Goal: Information Seeking & Learning: Learn about a topic

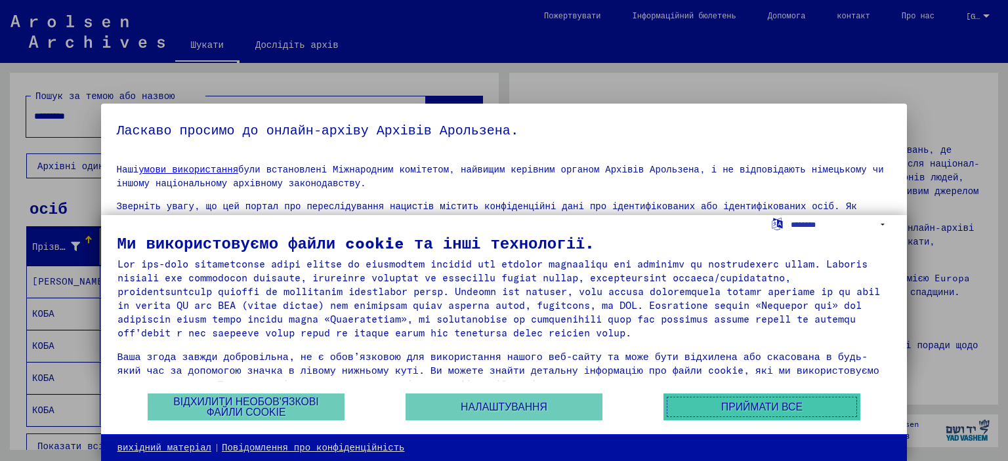
click at [751, 407] on font "Приймати все" at bounding box center [761, 407] width 81 height 11
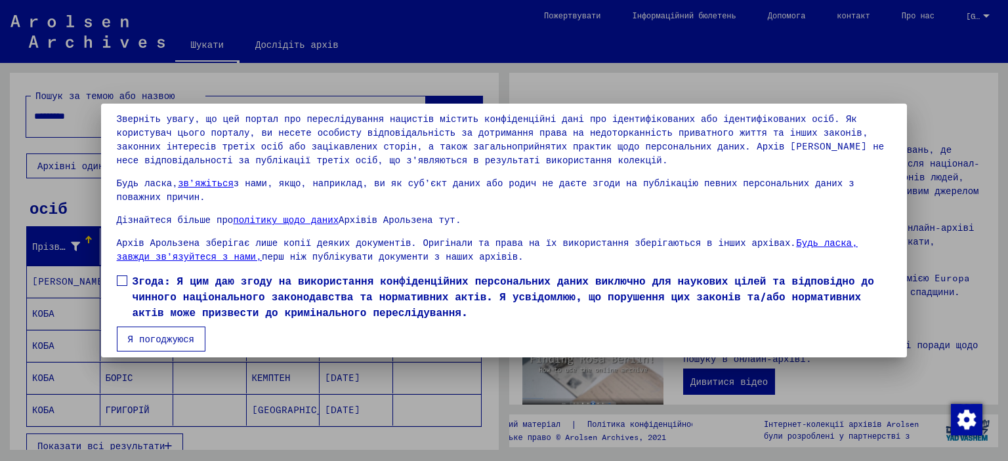
scroll to position [97, 0]
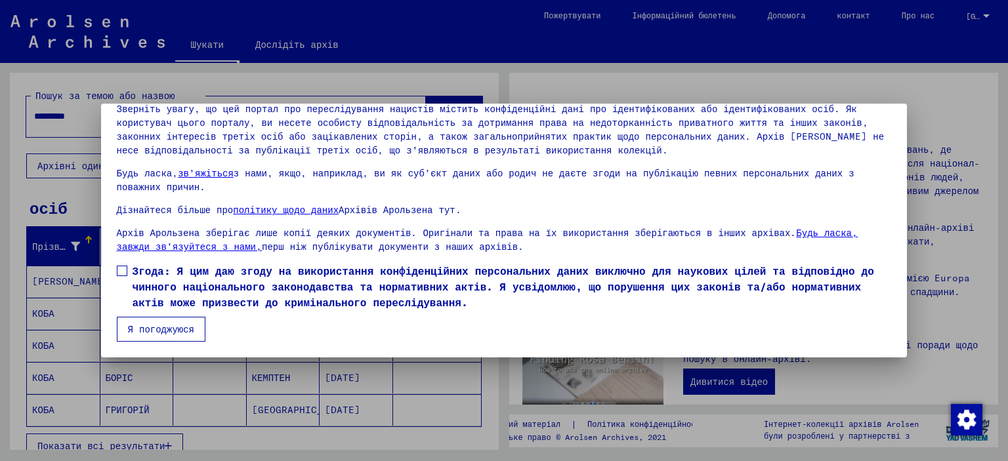
click at [125, 273] on span at bounding box center [122, 271] width 10 height 10
click at [155, 330] on font "Я погоджуюся" at bounding box center [161, 329] width 66 height 12
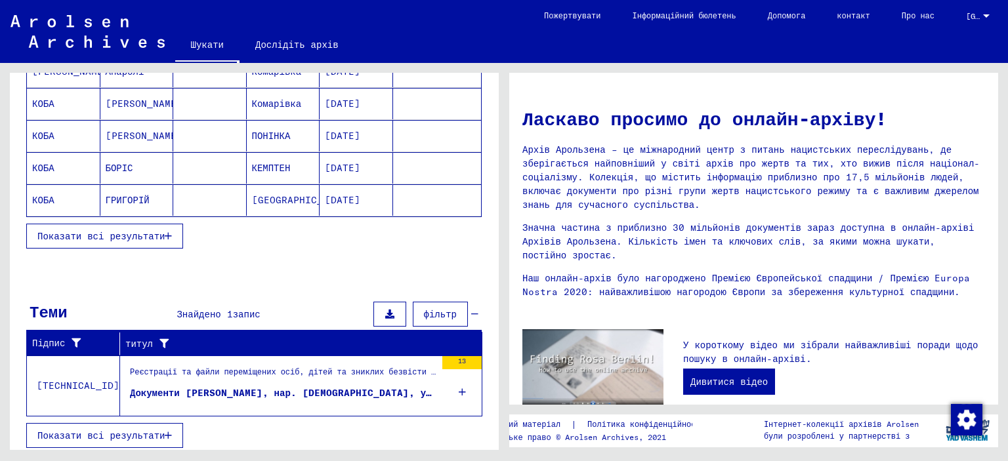
scroll to position [211, 0]
click at [310, 390] on font "Документи [PERSON_NAME], нар. [DEMOGRAPHIC_DATA], уродженця Комарівки та інших …" at bounding box center [367, 392] width 474 height 12
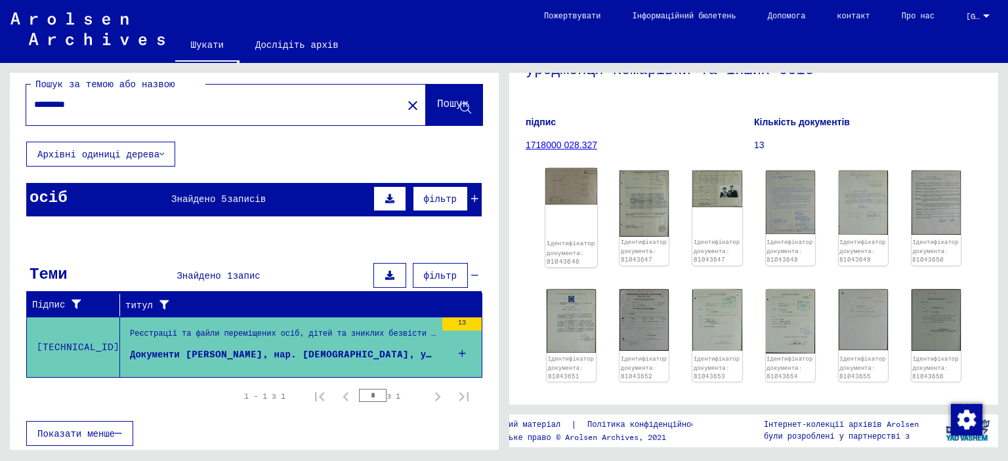
click at [570, 194] on img at bounding box center [571, 187] width 52 height 36
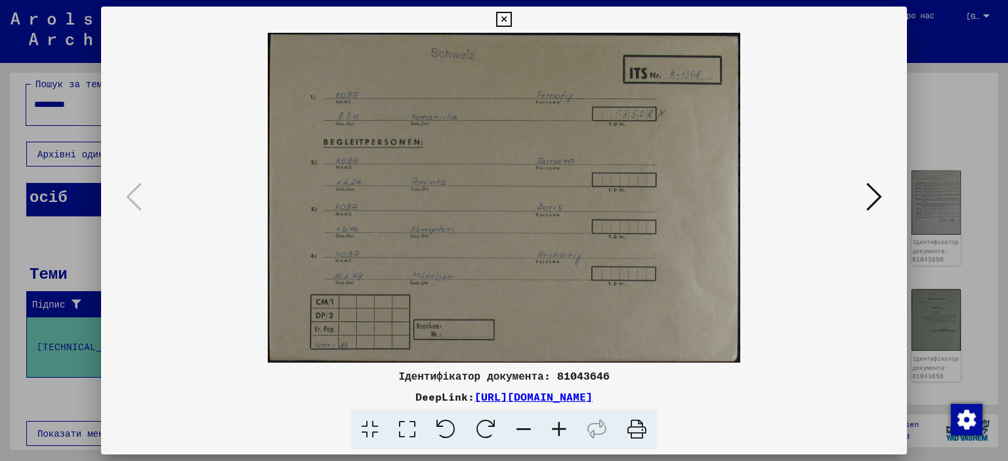
click at [871, 194] on icon at bounding box center [874, 196] width 16 height 31
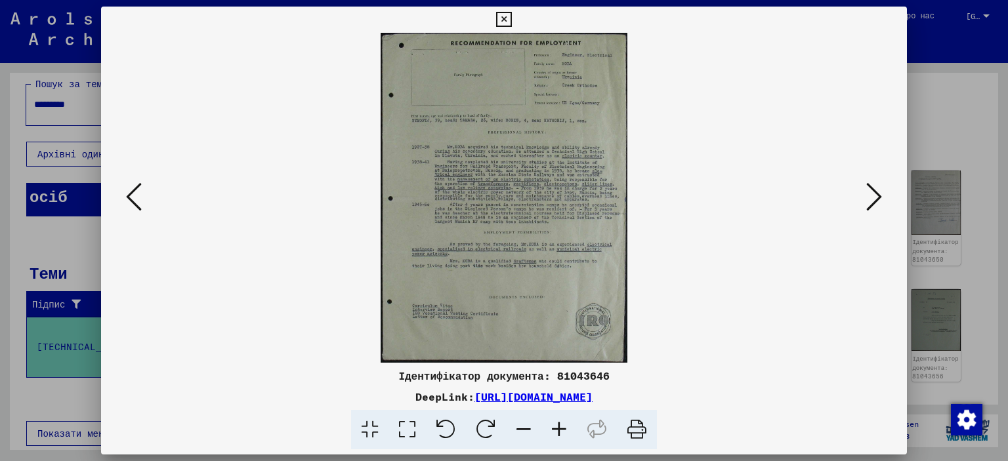
click at [871, 194] on icon at bounding box center [874, 196] width 16 height 31
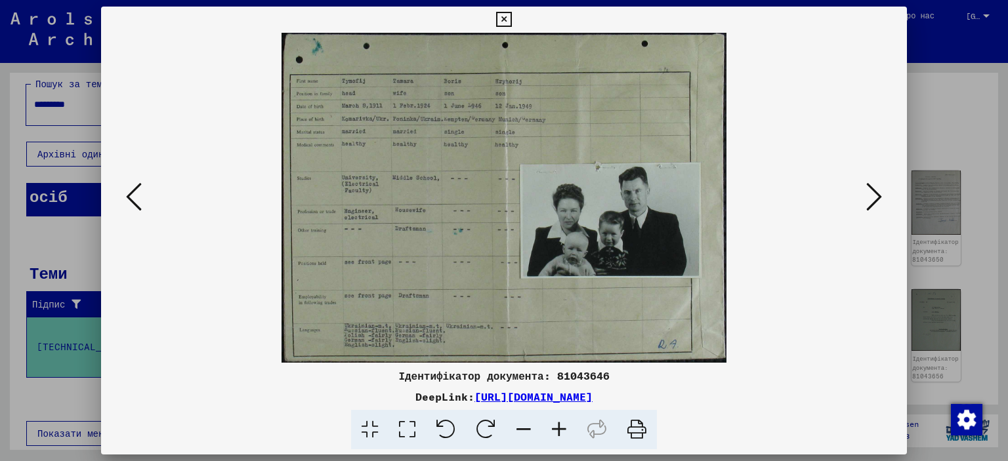
click at [871, 194] on icon at bounding box center [874, 196] width 16 height 31
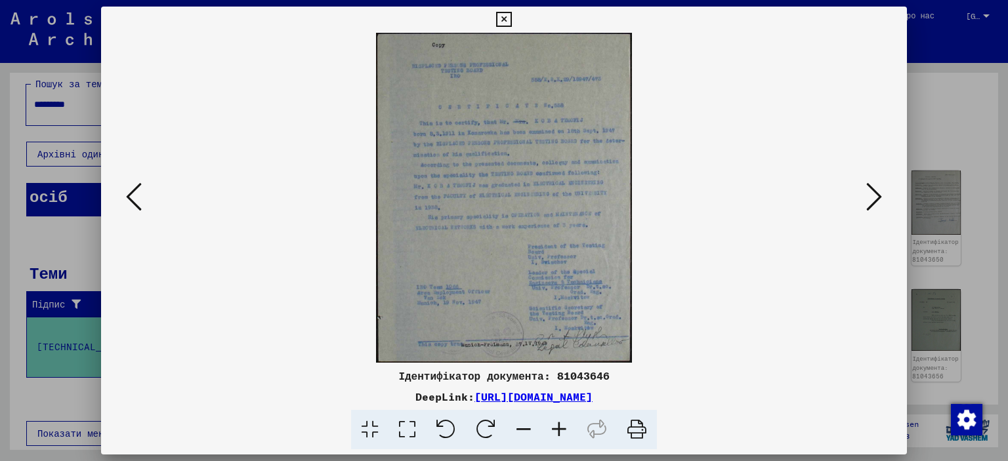
click at [871, 194] on icon at bounding box center [874, 196] width 16 height 31
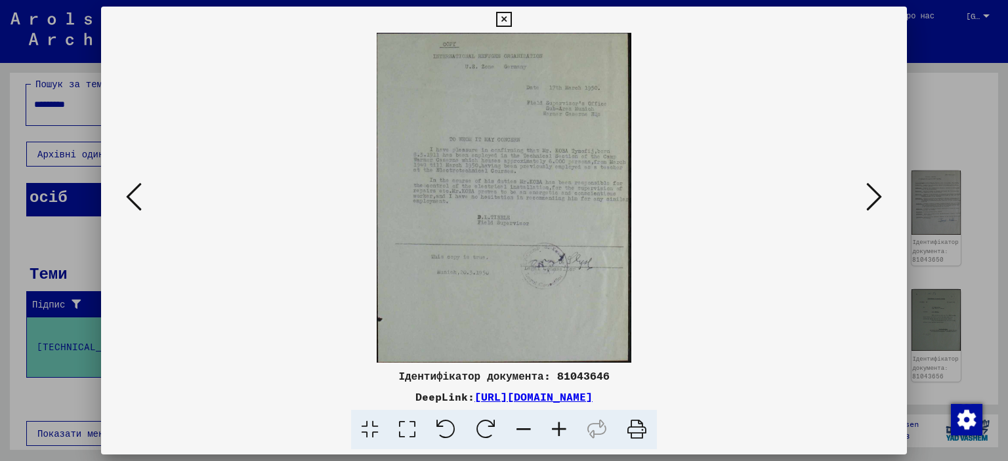
click at [138, 186] on icon at bounding box center [134, 196] width 16 height 31
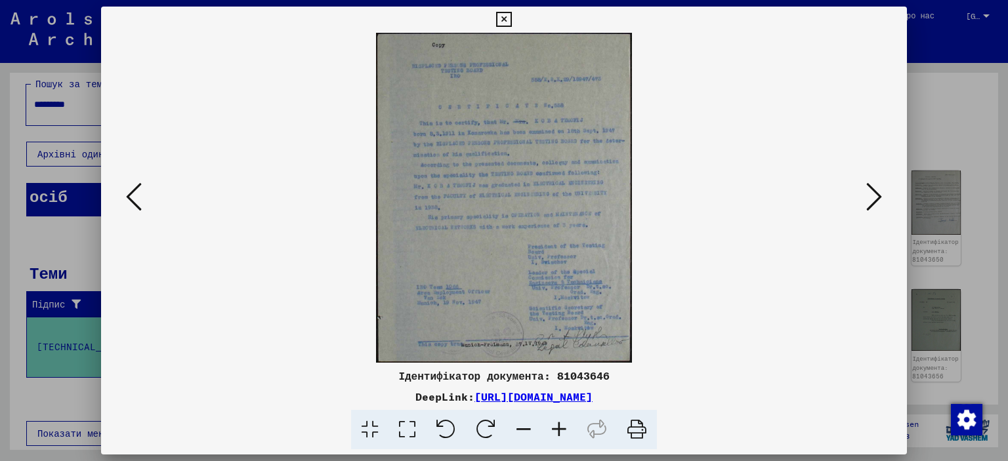
click at [557, 428] on icon at bounding box center [558, 430] width 35 height 40
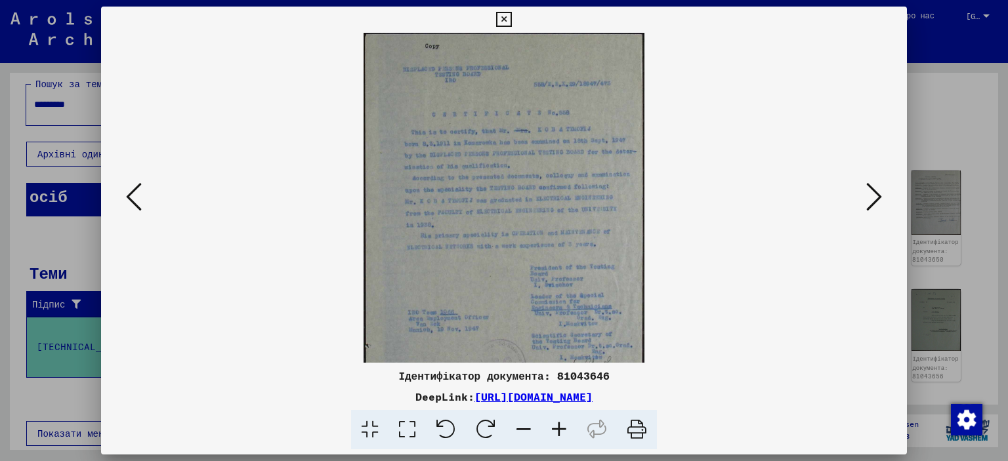
click at [557, 428] on icon at bounding box center [558, 430] width 35 height 40
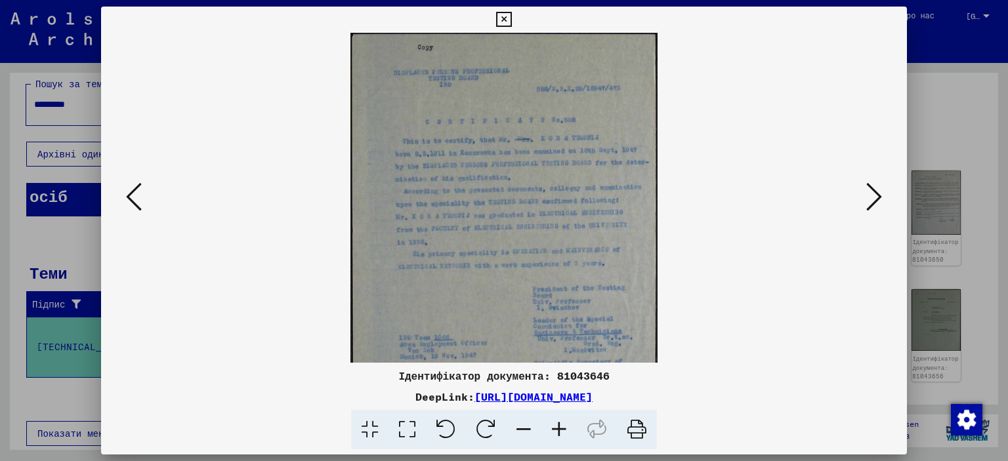
click at [557, 428] on icon at bounding box center [558, 430] width 35 height 40
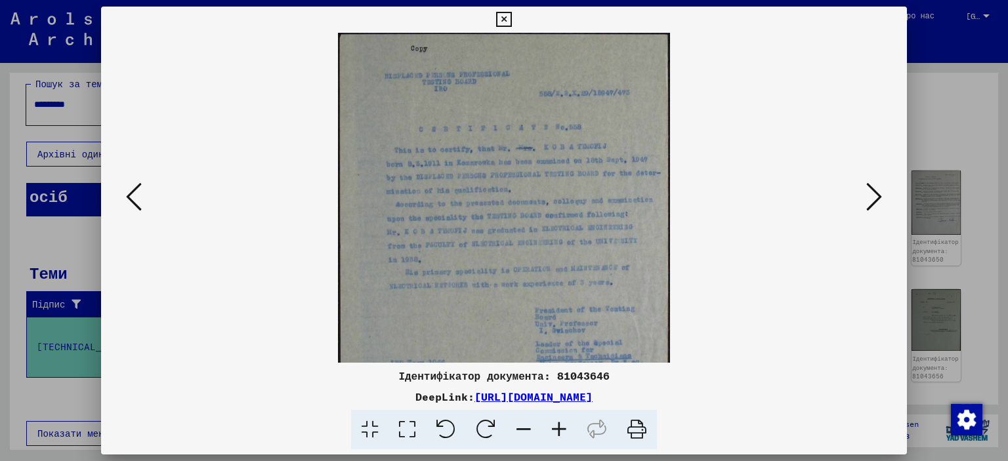
click at [557, 428] on icon at bounding box center [558, 430] width 35 height 40
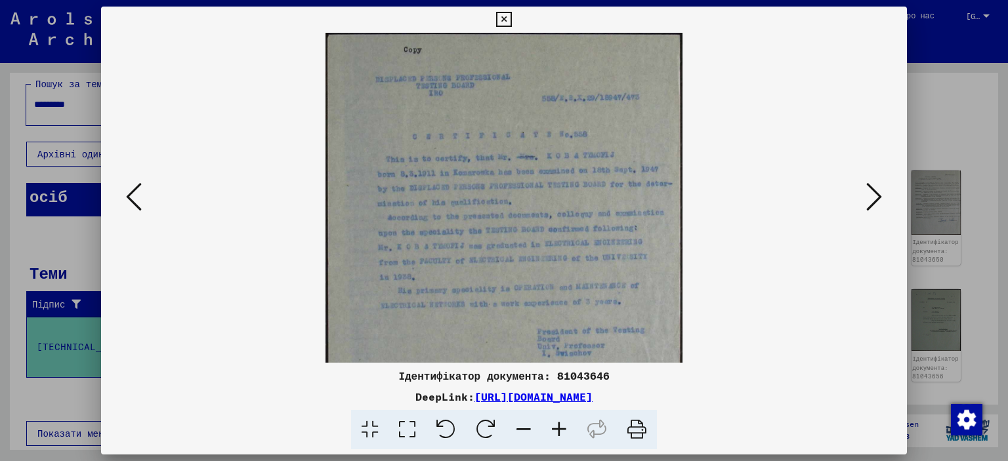
click at [557, 428] on icon at bounding box center [558, 430] width 35 height 40
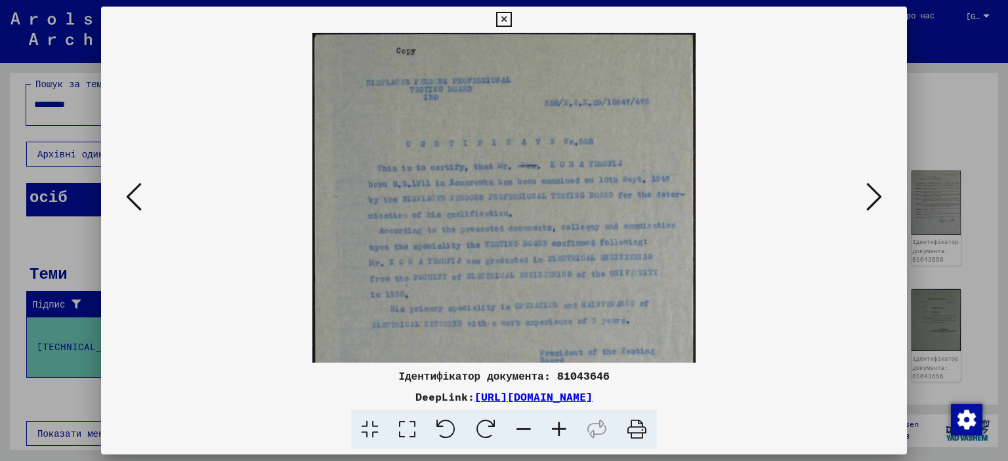
click at [524, 427] on icon at bounding box center [523, 430] width 35 height 40
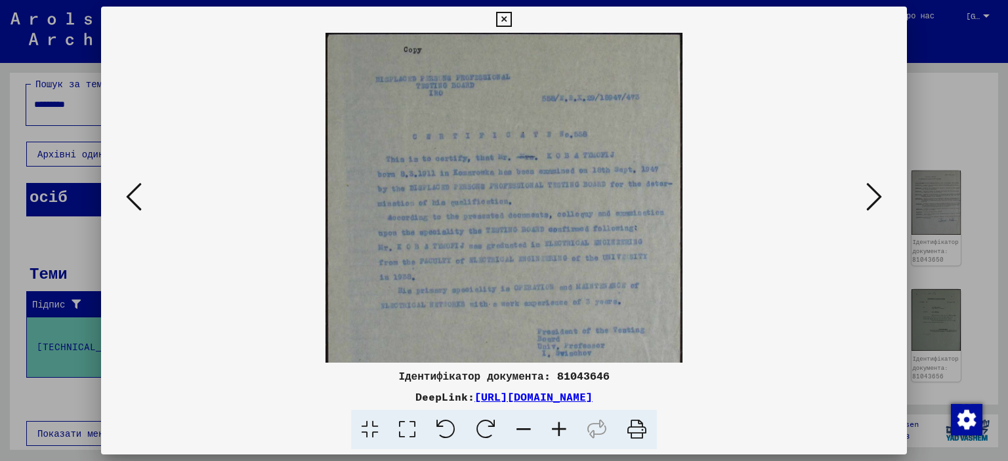
click at [524, 427] on icon at bounding box center [523, 430] width 35 height 40
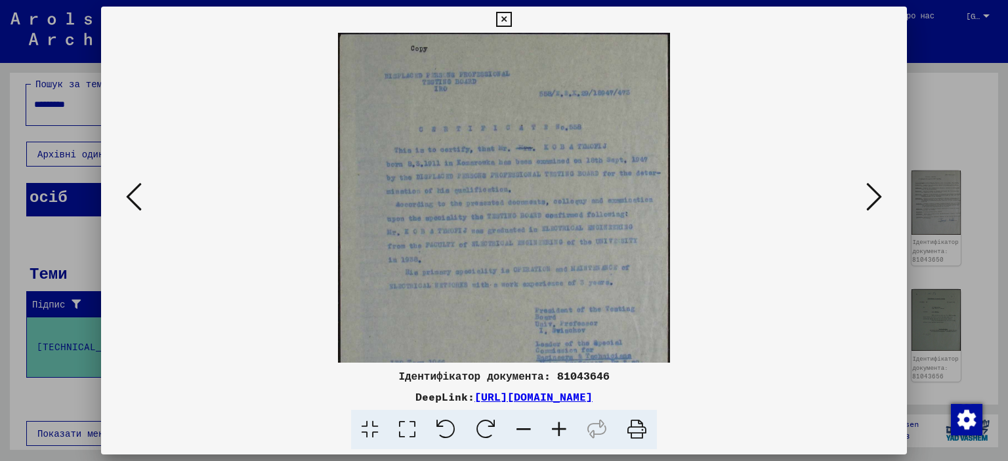
click at [524, 427] on icon at bounding box center [523, 430] width 35 height 40
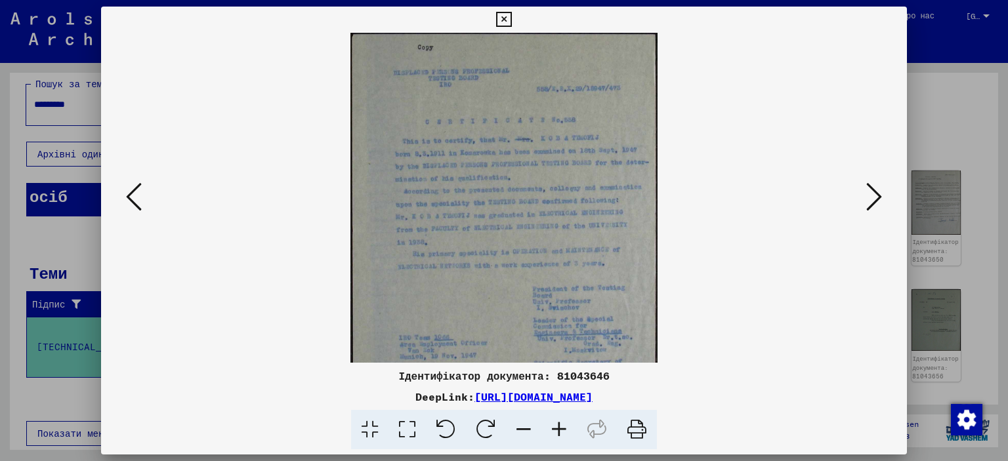
drag, startPoint x: 858, startPoint y: 185, endPoint x: 871, endPoint y: 186, distance: 12.5
click at [865, 186] on div at bounding box center [504, 198] width 806 height 330
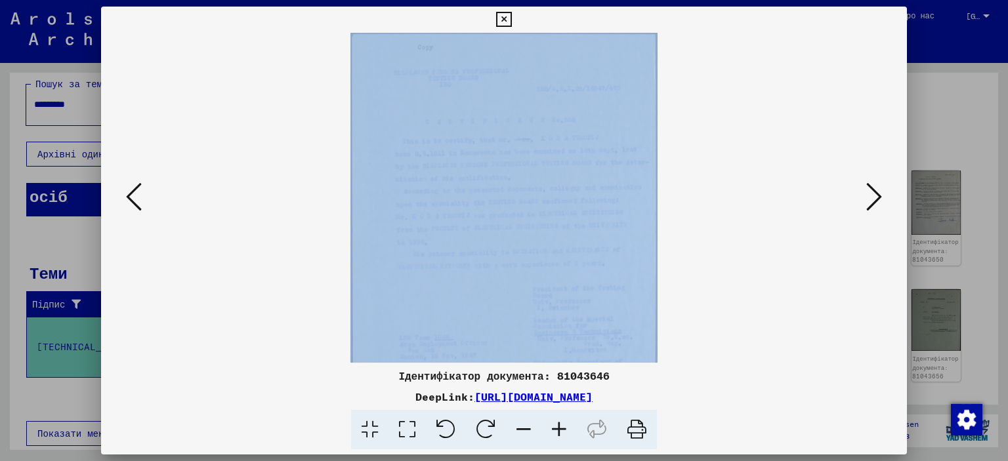
click at [881, 191] on icon at bounding box center [874, 196] width 16 height 31
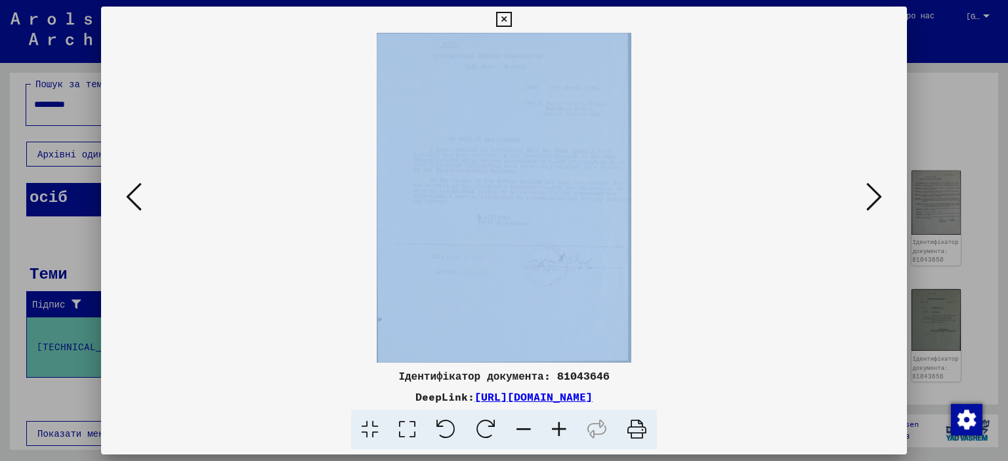
click at [881, 191] on icon at bounding box center [874, 196] width 16 height 31
click at [140, 196] on icon at bounding box center [134, 196] width 16 height 31
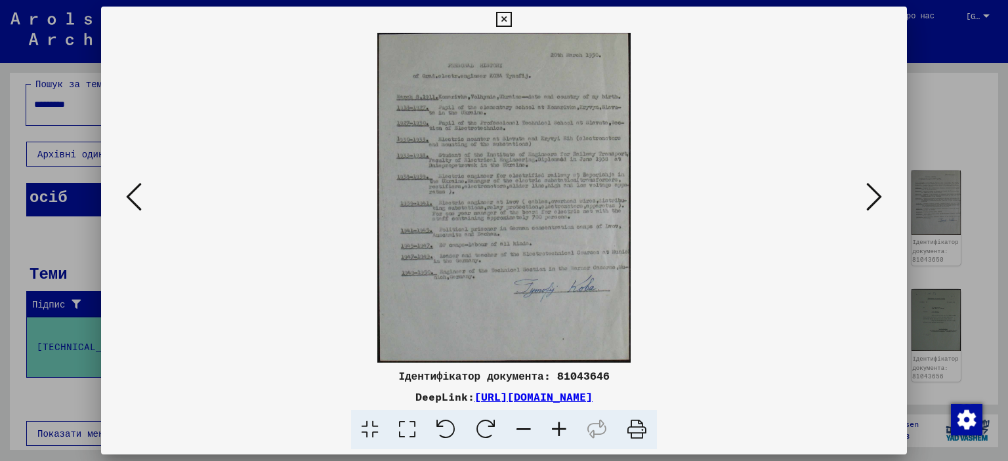
click at [560, 426] on icon at bounding box center [558, 430] width 35 height 40
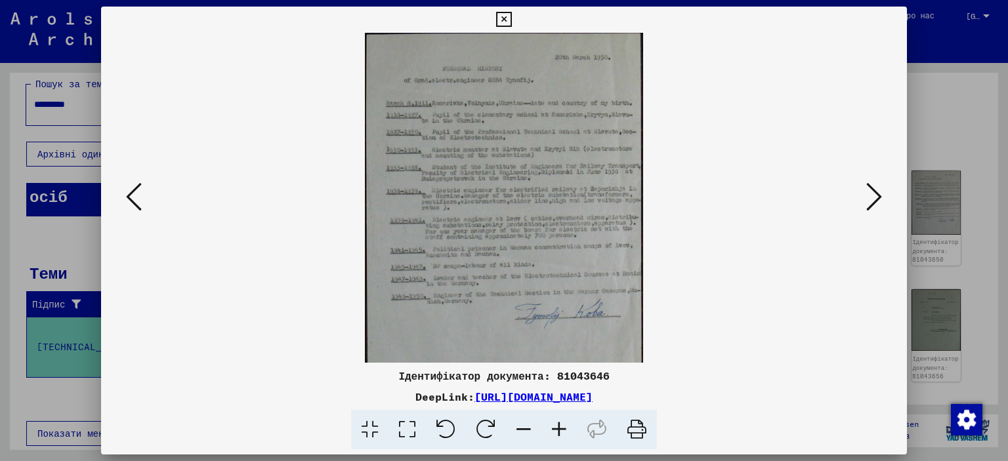
click at [457, 106] on img at bounding box center [504, 214] width 278 height 363
click at [554, 423] on icon at bounding box center [558, 430] width 35 height 40
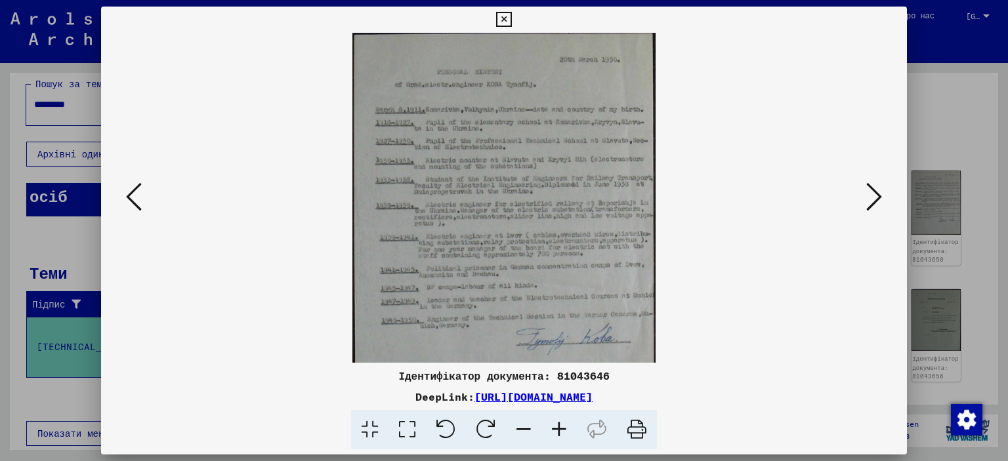
click at [554, 423] on icon at bounding box center [558, 430] width 35 height 40
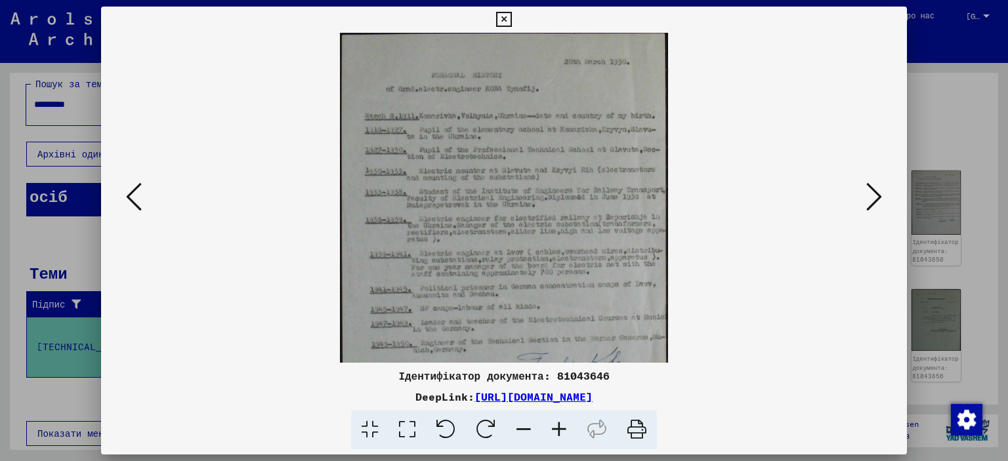
click at [554, 423] on icon at bounding box center [558, 430] width 35 height 40
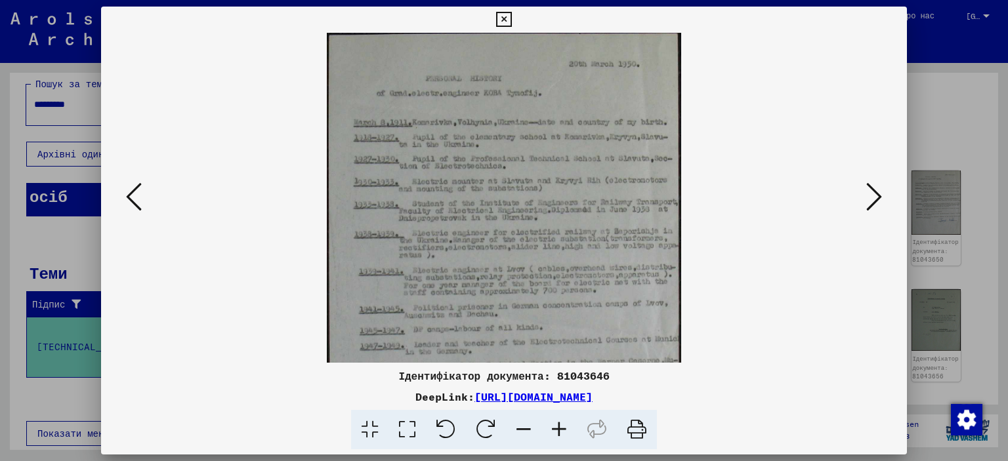
click at [554, 423] on icon at bounding box center [558, 430] width 35 height 40
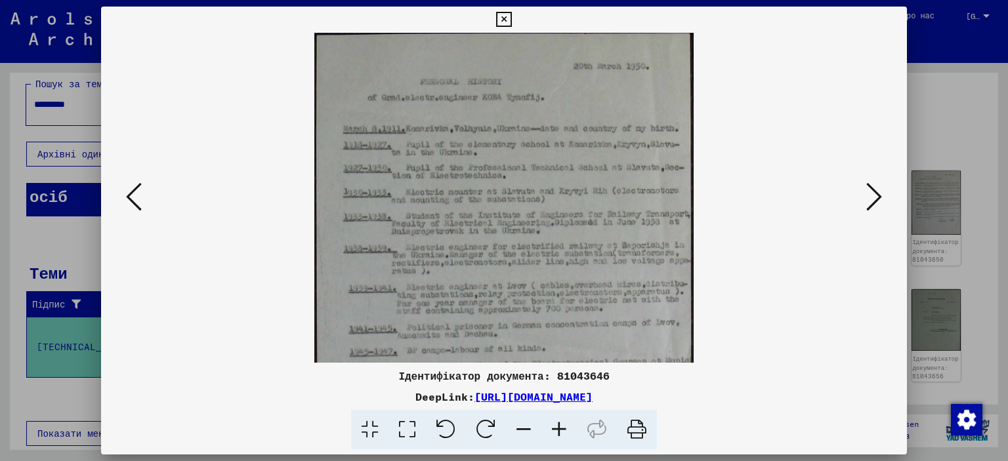
click at [554, 423] on icon at bounding box center [558, 430] width 35 height 40
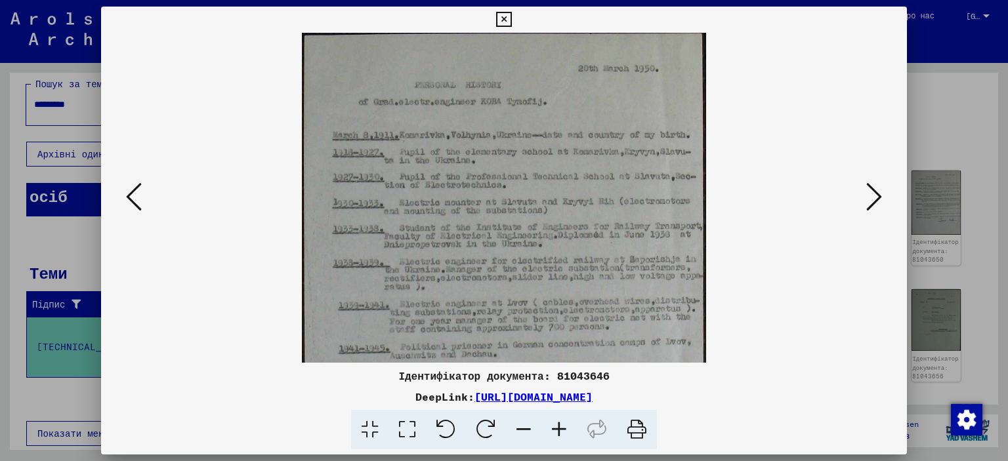
click at [554, 423] on icon at bounding box center [558, 430] width 35 height 40
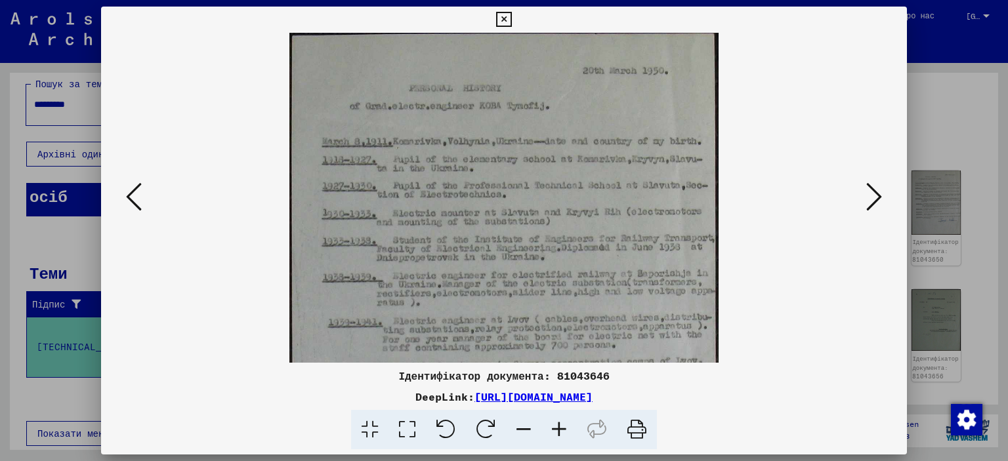
click at [554, 423] on icon at bounding box center [558, 430] width 35 height 40
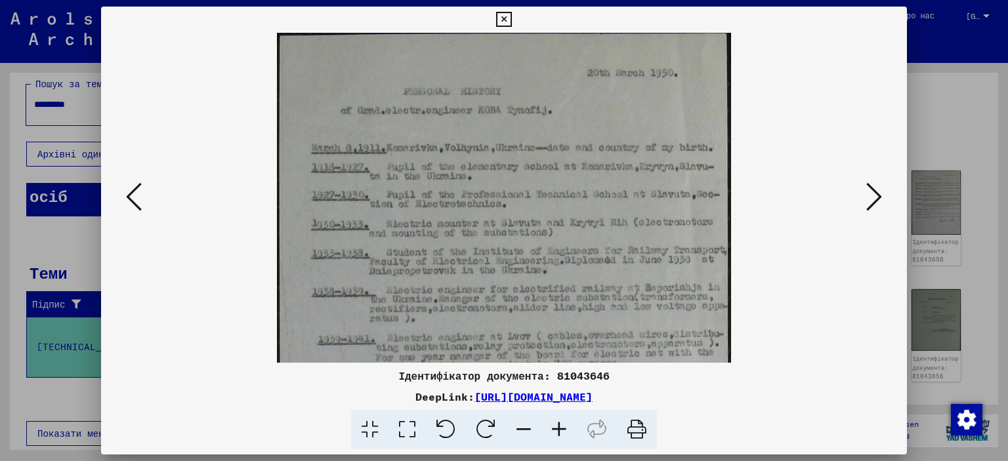
click at [554, 423] on icon at bounding box center [558, 430] width 35 height 40
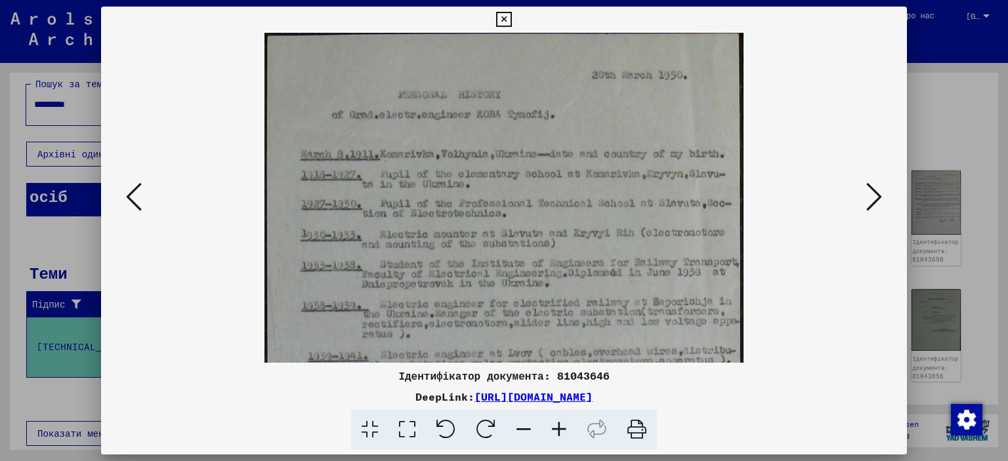
click at [523, 421] on icon at bounding box center [523, 430] width 35 height 40
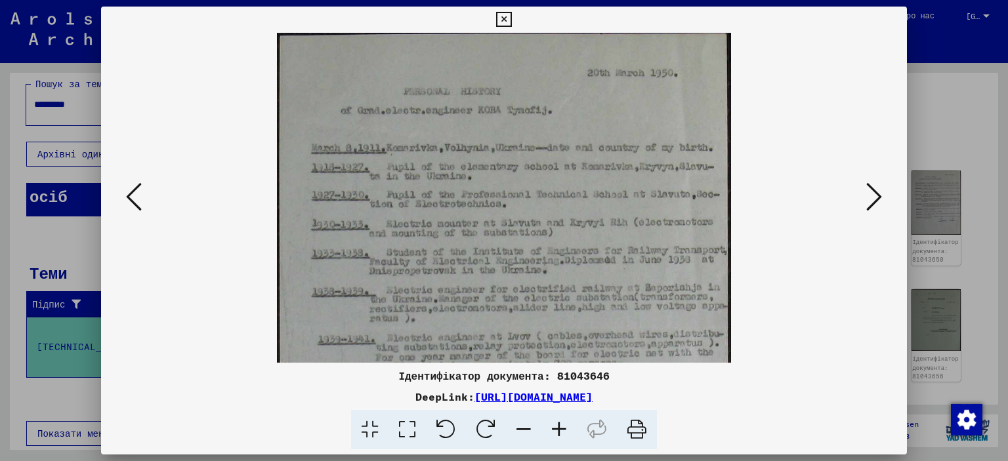
click at [523, 421] on icon at bounding box center [523, 430] width 35 height 40
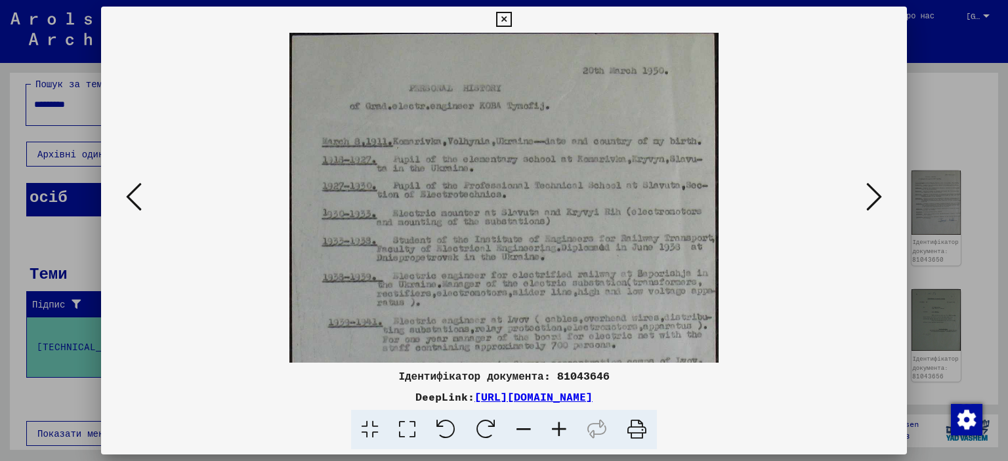
click at [523, 421] on icon at bounding box center [523, 430] width 35 height 40
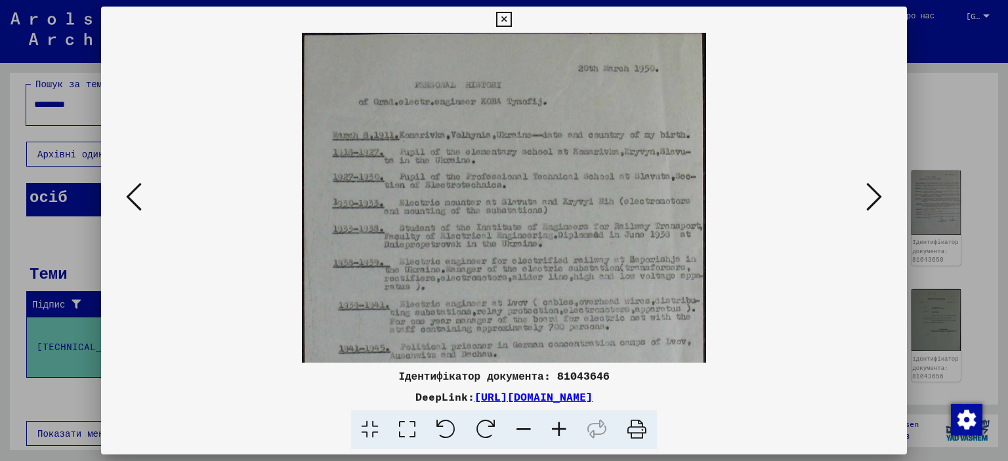
click at [523, 421] on icon at bounding box center [523, 430] width 35 height 40
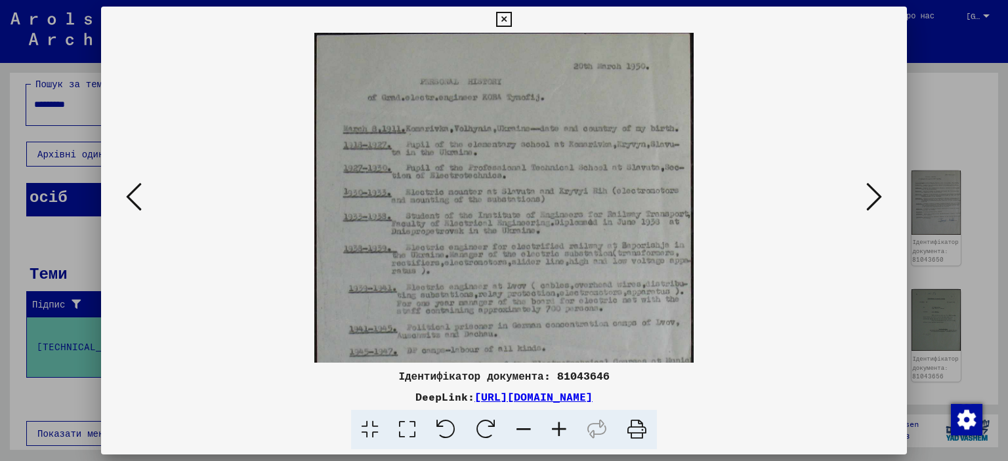
click at [525, 420] on icon at bounding box center [523, 430] width 35 height 40
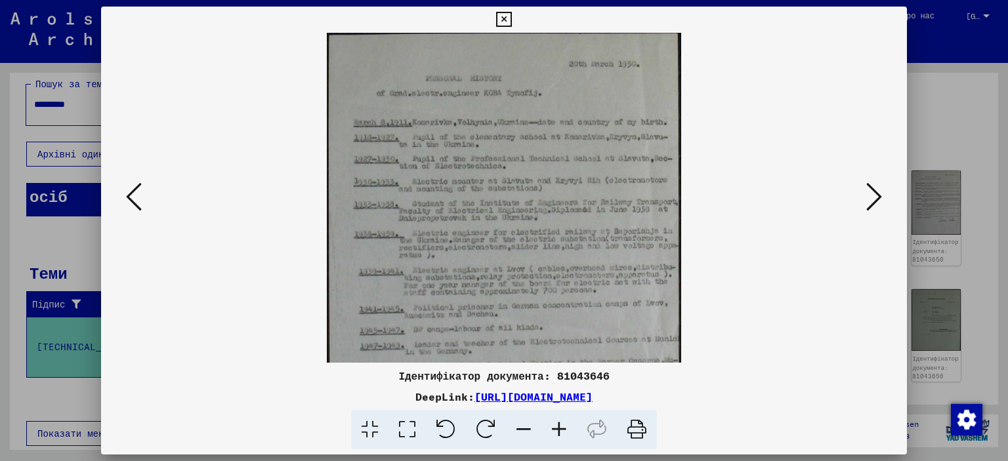
click at [869, 186] on icon at bounding box center [874, 196] width 16 height 31
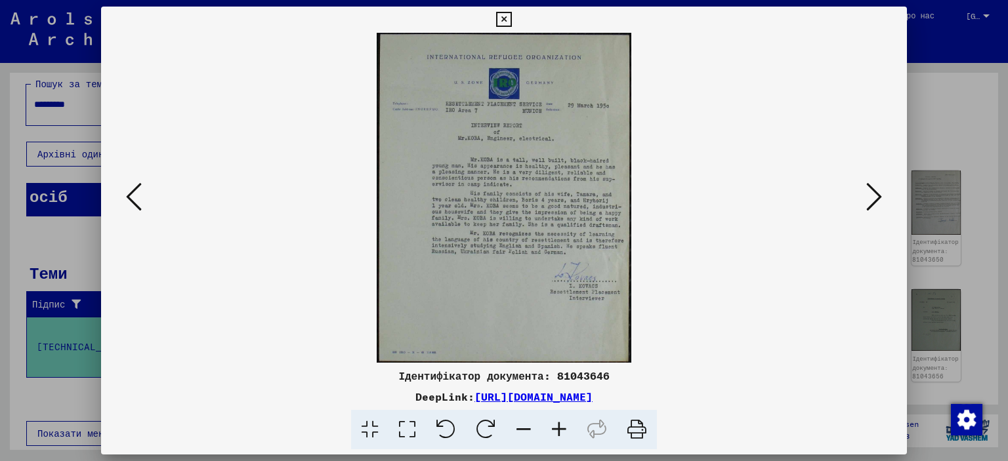
click at [703, 131] on viewer-one-image at bounding box center [504, 198] width 717 height 330
click at [603, 133] on img at bounding box center [504, 198] width 255 height 330
click at [875, 189] on icon at bounding box center [874, 196] width 16 height 31
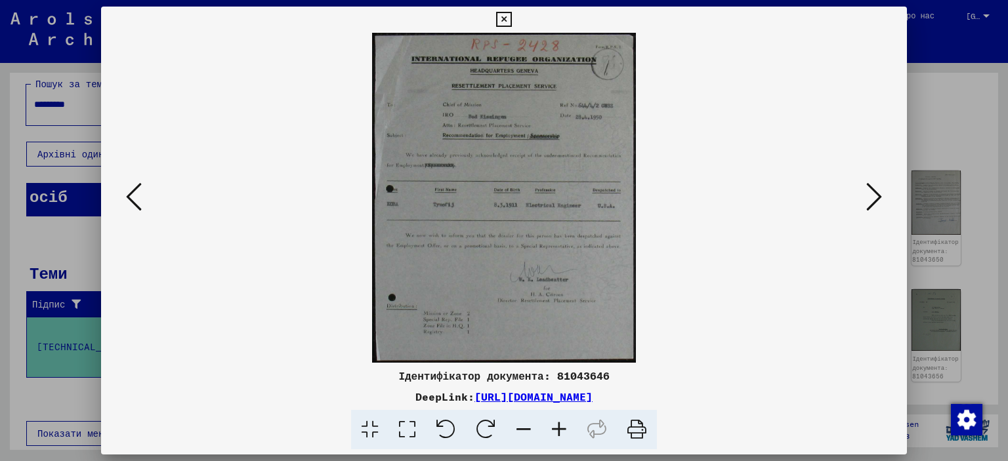
click at [875, 189] on icon at bounding box center [874, 196] width 16 height 31
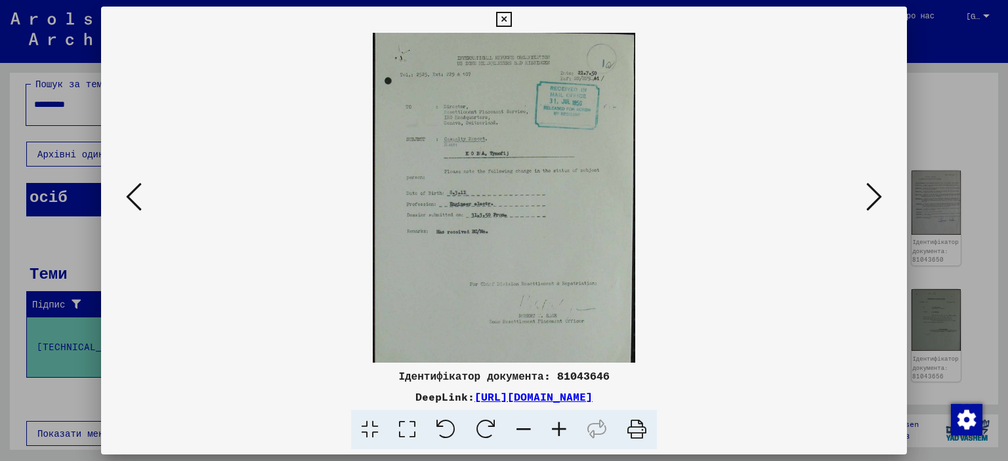
click at [875, 189] on icon at bounding box center [874, 196] width 16 height 31
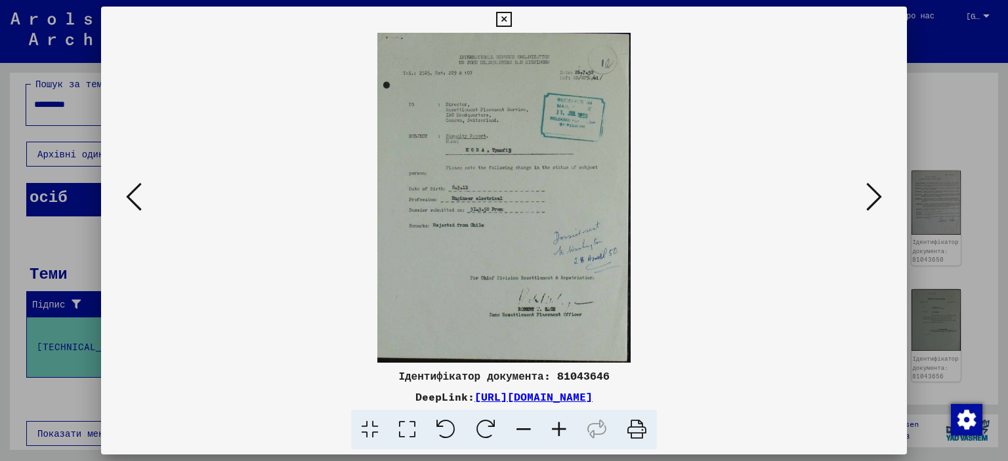
click at [875, 189] on icon at bounding box center [874, 196] width 16 height 31
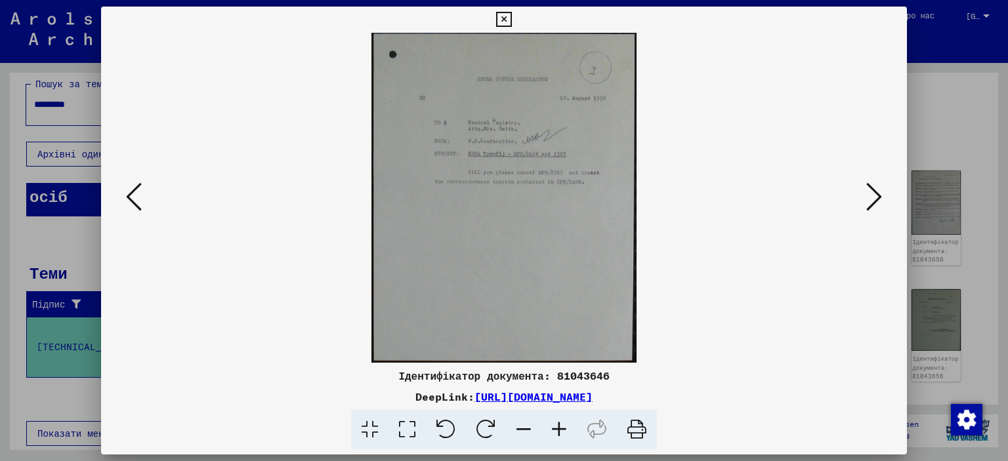
click at [875, 189] on icon at bounding box center [874, 196] width 16 height 31
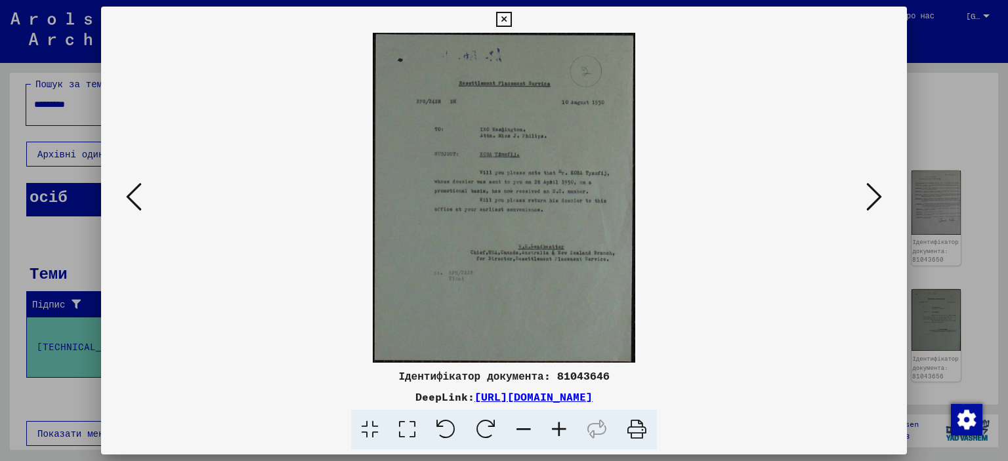
click at [875, 189] on icon at bounding box center [874, 196] width 16 height 31
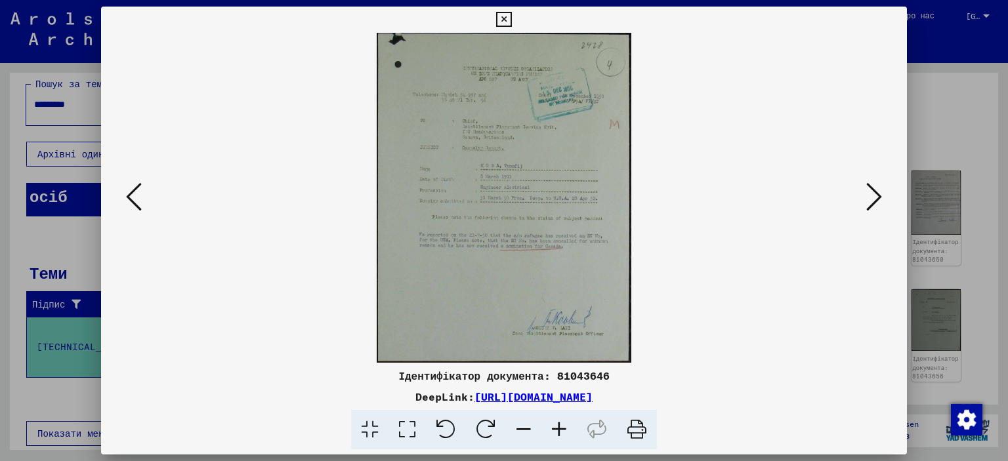
click at [875, 189] on icon at bounding box center [874, 196] width 16 height 31
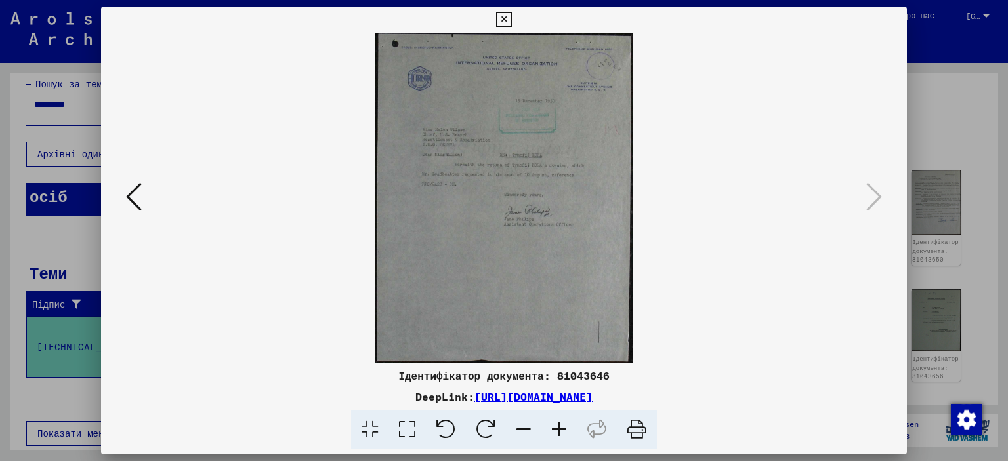
click at [507, 20] on icon at bounding box center [503, 20] width 15 height 16
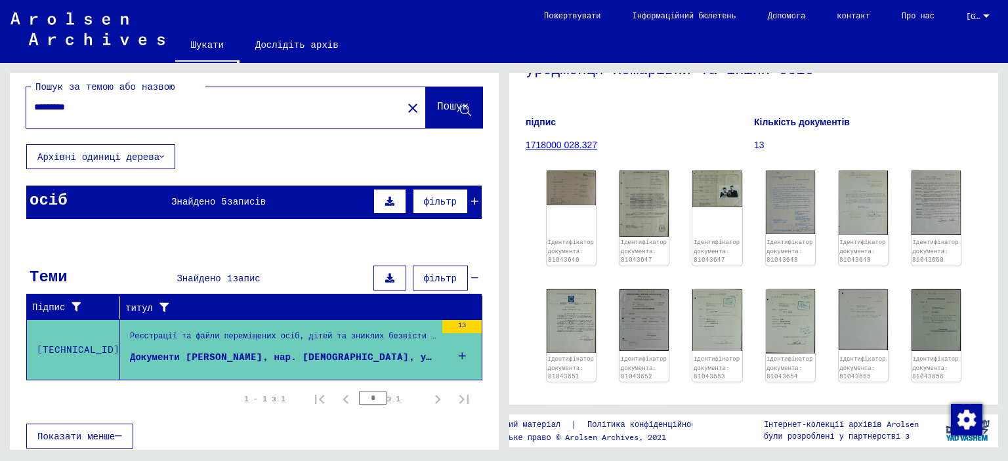
scroll to position [12, 0]
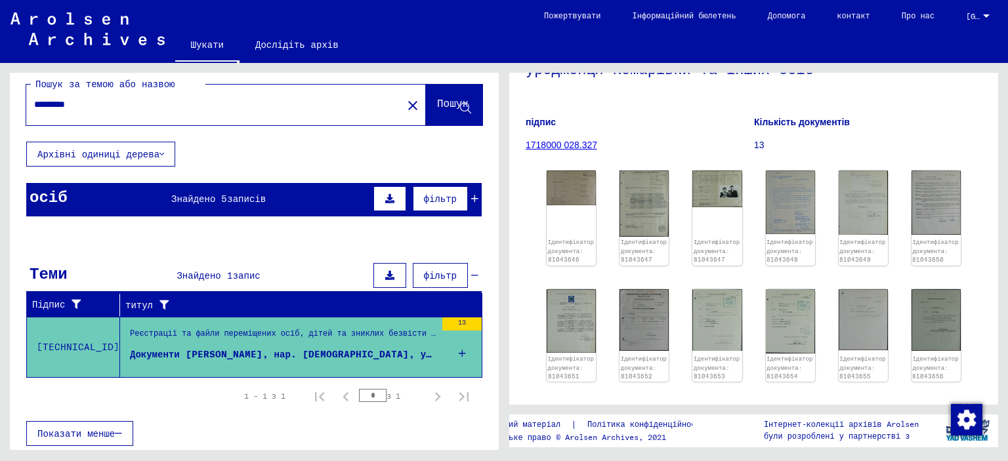
click at [297, 218] on mat-header-cell "Народження" at bounding box center [283, 235] width 73 height 37
click at [263, 206] on div "осіб Знайдено 5 записів фільтр" at bounding box center [253, 199] width 455 height 33
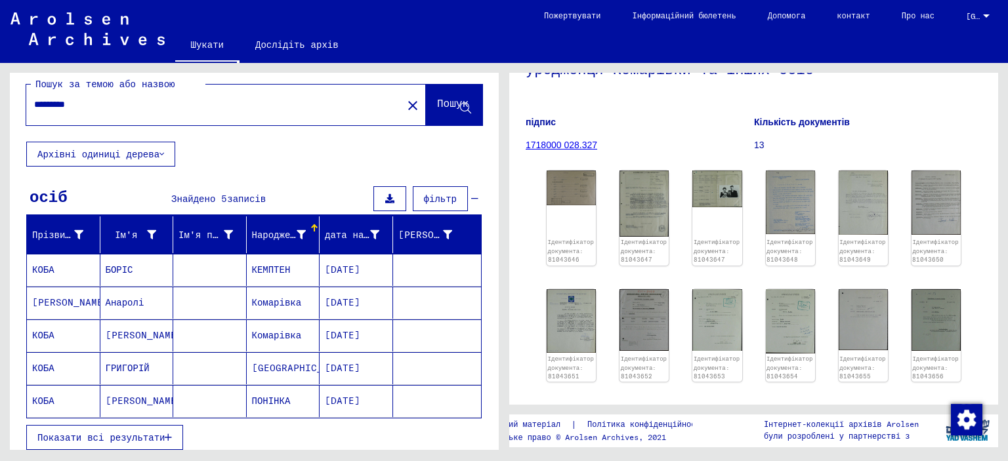
click at [123, 302] on font "Анаролі" at bounding box center [125, 303] width 39 height 12
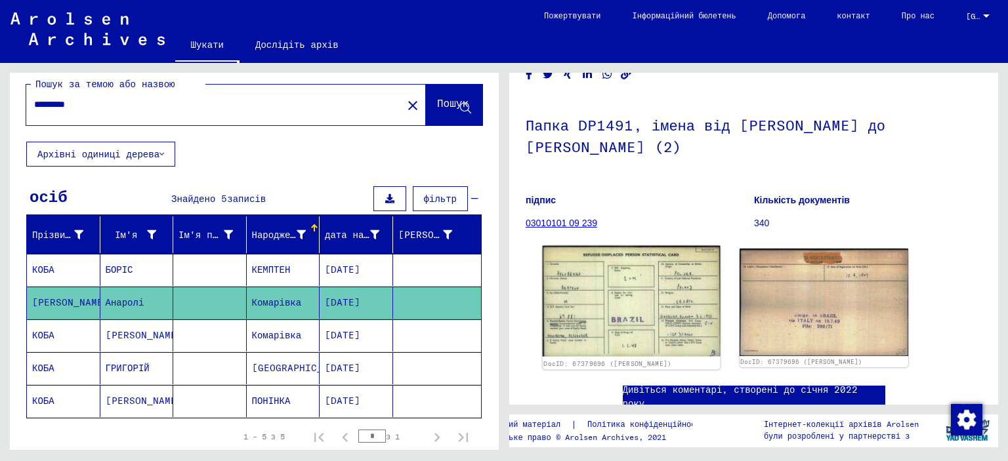
scroll to position [131, 0]
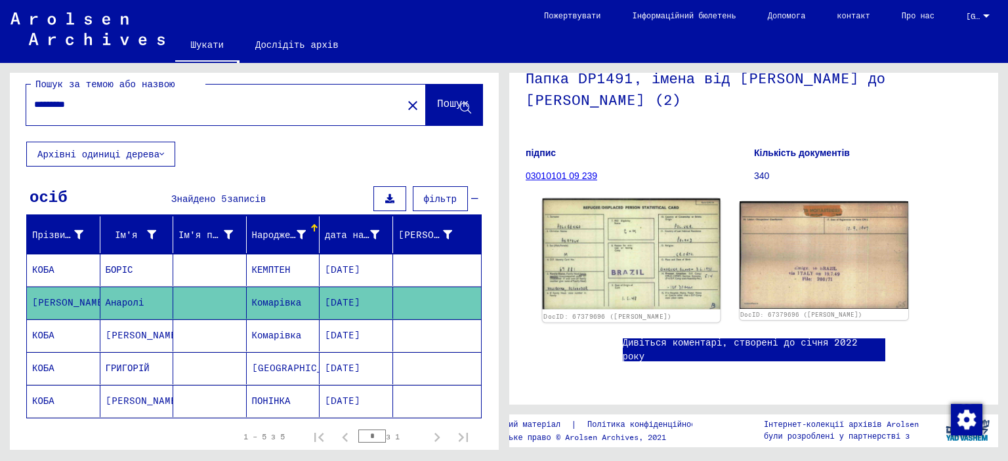
click at [631, 249] on img at bounding box center [631, 254] width 177 height 111
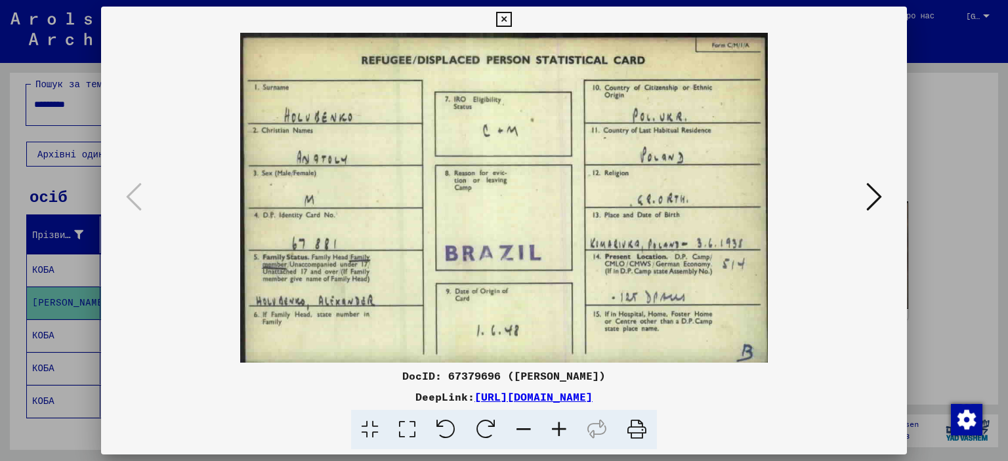
click at [871, 197] on icon at bounding box center [874, 196] width 16 height 31
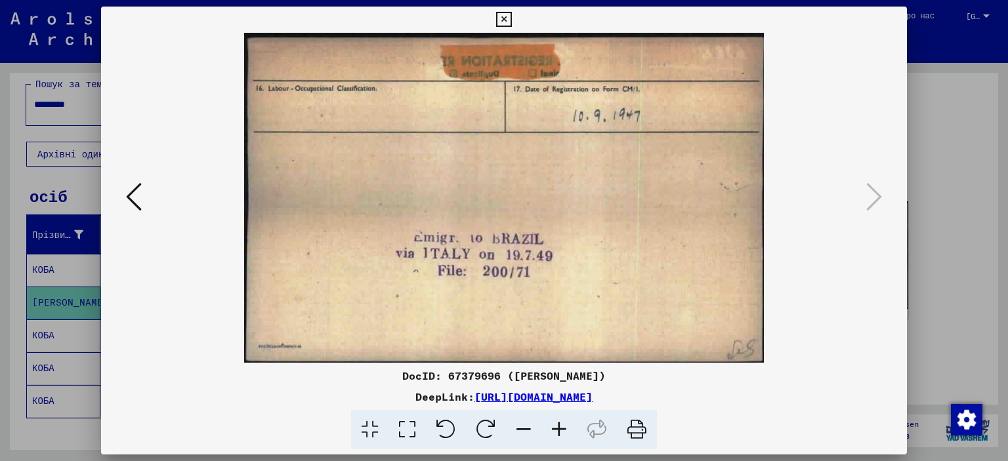
click at [503, 23] on icon at bounding box center [503, 20] width 15 height 16
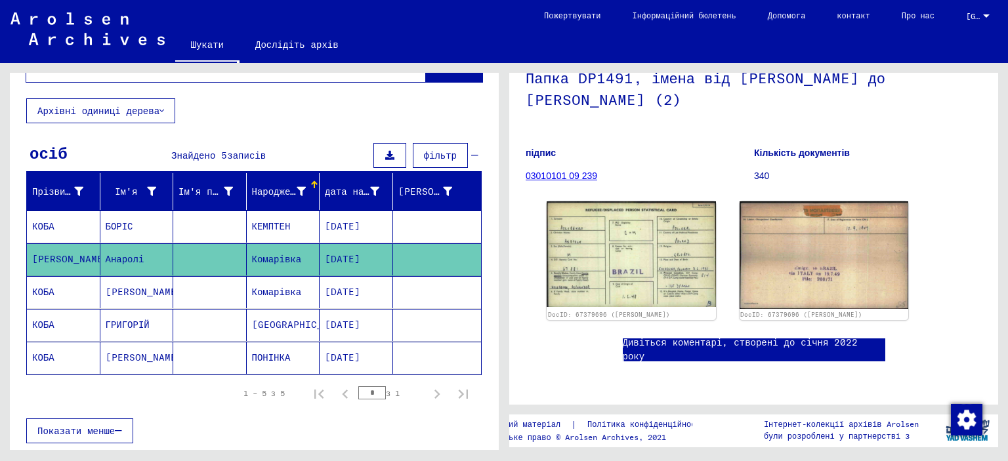
scroll to position [77, 0]
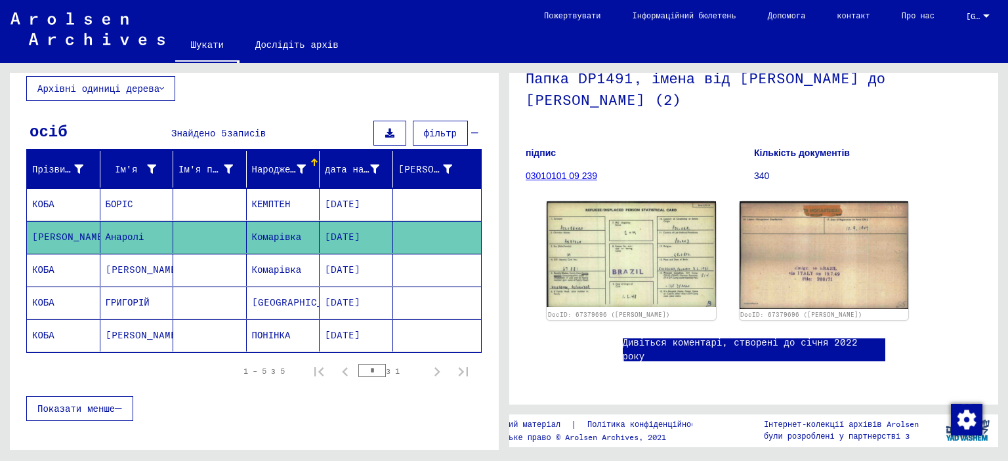
click at [127, 335] on font "[PERSON_NAME]" at bounding box center [144, 335] width 77 height 12
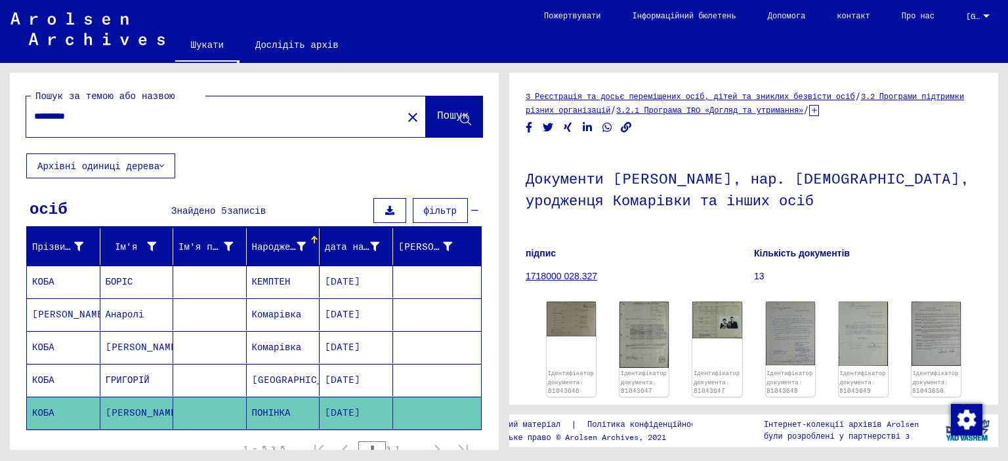
click at [176, 115] on input "*********" at bounding box center [214, 117] width 360 height 14
drag, startPoint x: 176, startPoint y: 115, endPoint x: 18, endPoint y: 117, distance: 158.1
click at [18, 117] on div "Пошук за темою або назвою ********* close Пошук" at bounding box center [254, 113] width 489 height 81
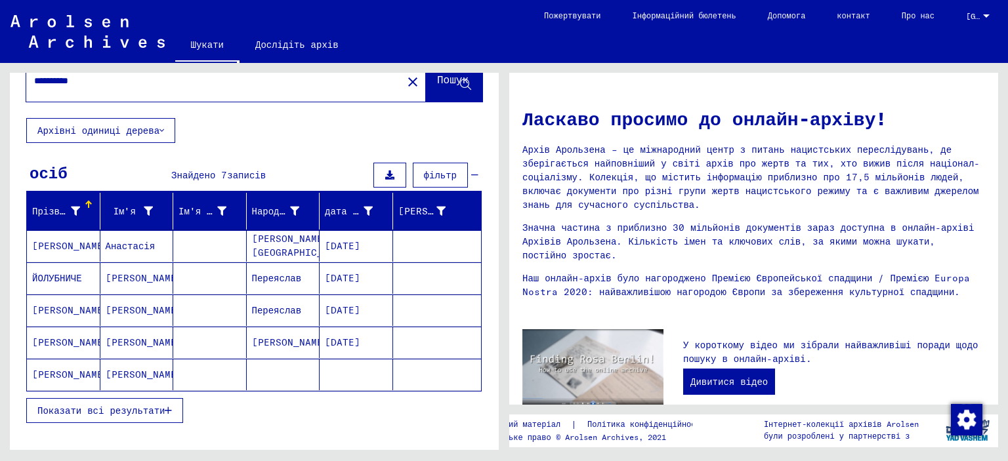
scroll to position [131, 0]
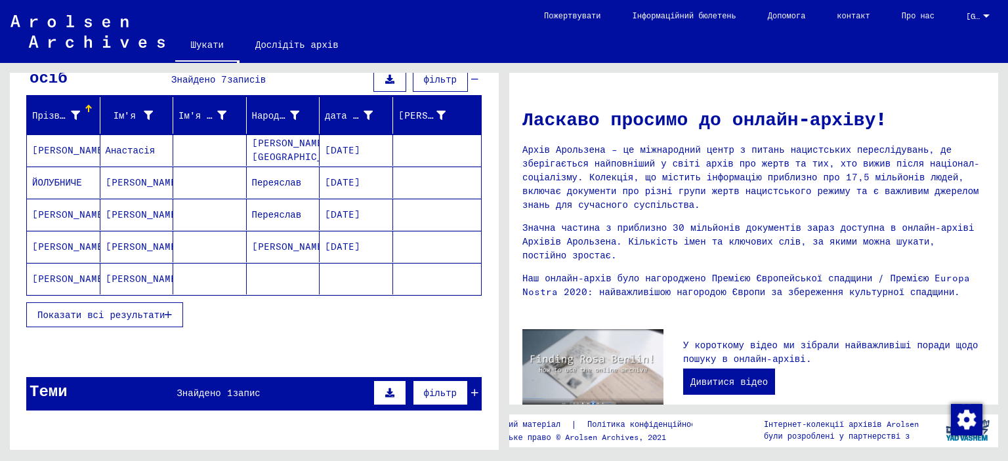
click at [105, 311] on font "Показати всі результати" at bounding box center [100, 315] width 127 height 12
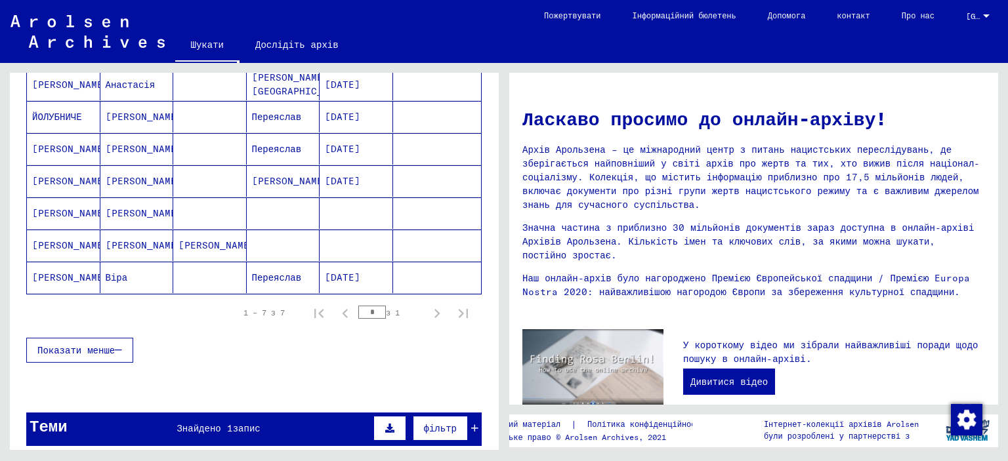
scroll to position [0, 0]
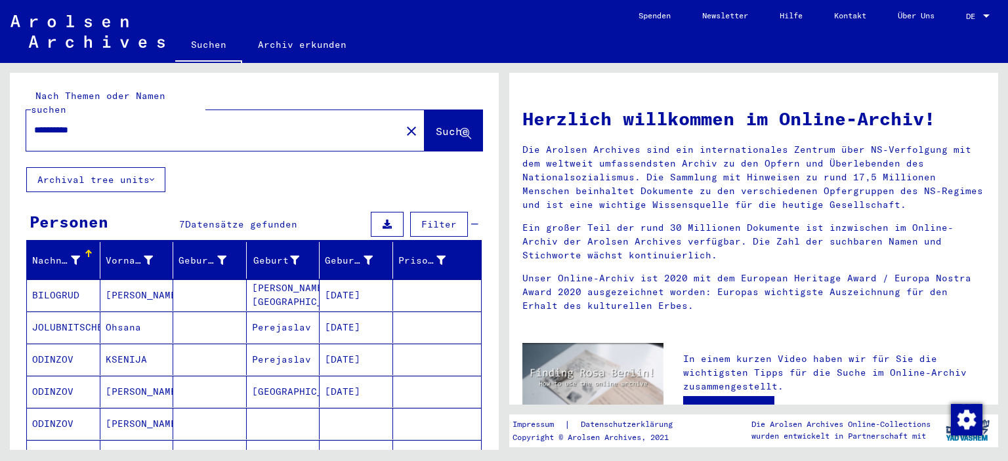
drag, startPoint x: 93, startPoint y: 114, endPoint x: 87, endPoint y: 116, distance: 7.1
click at [87, 123] on input "**********" at bounding box center [209, 130] width 351 height 14
type input "**********"
click at [436, 125] on span "Suche" at bounding box center [452, 131] width 33 height 13
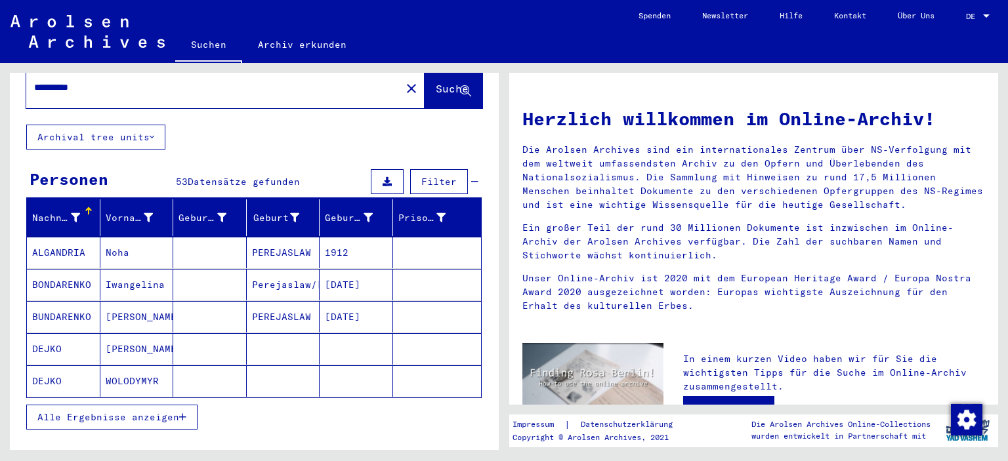
scroll to position [66, 0]
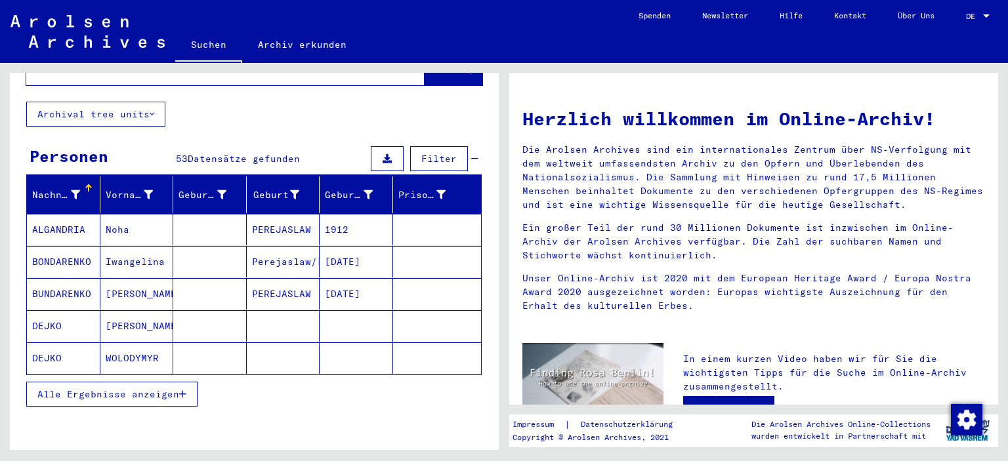
click at [146, 388] on span "Alle Ergebnisse anzeigen" at bounding box center [108, 394] width 142 height 12
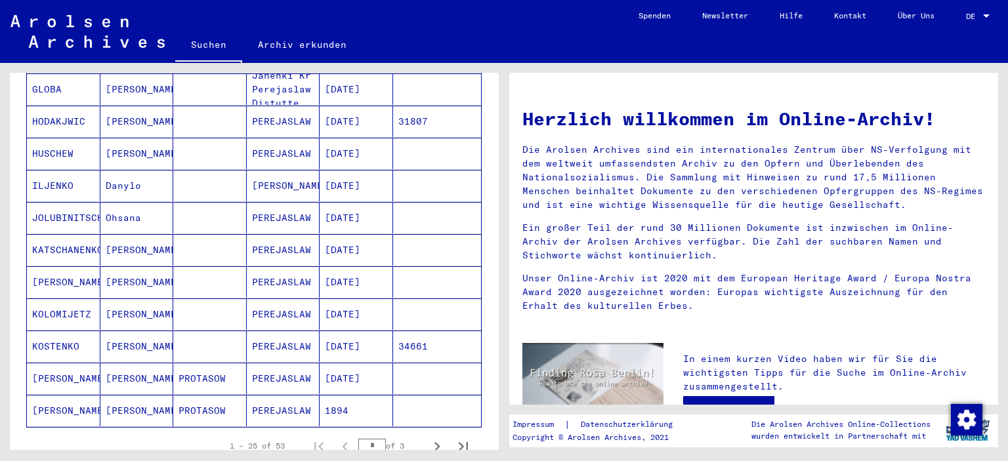
scroll to position [722, 0]
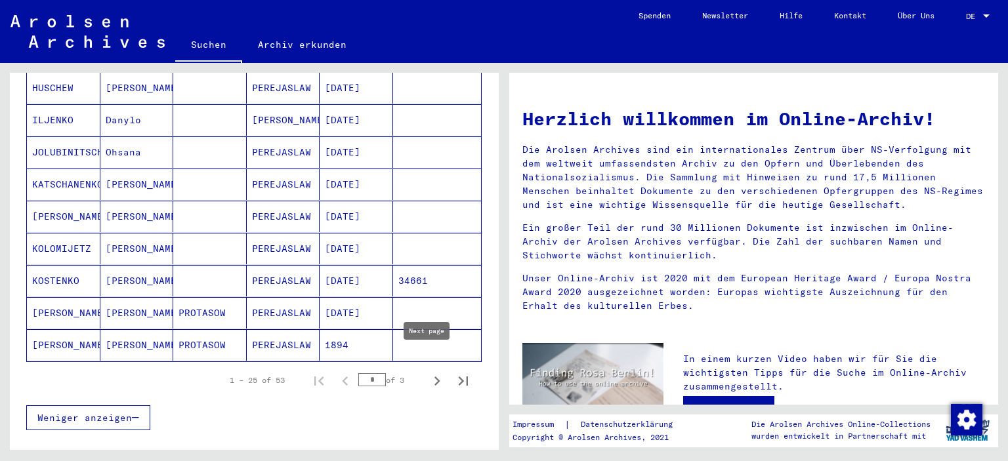
click at [428, 372] on icon "Next page" at bounding box center [437, 381] width 18 height 18
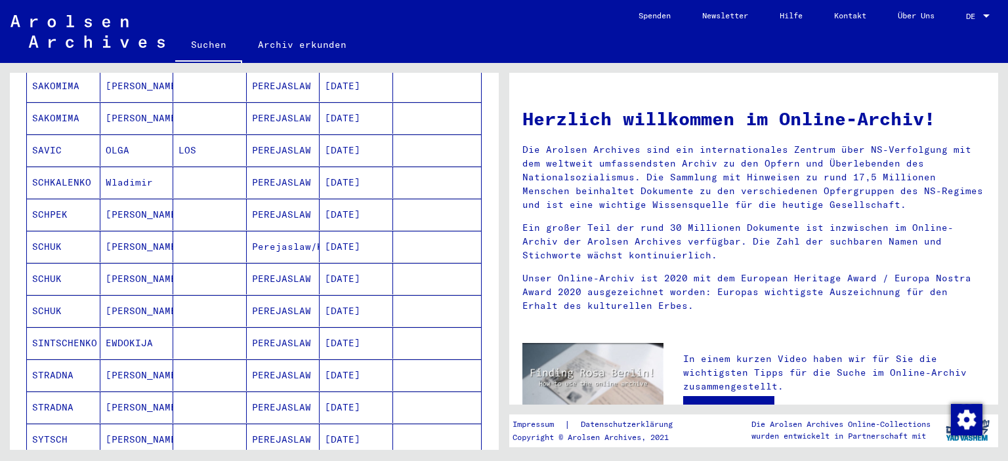
scroll to position [656, 0]
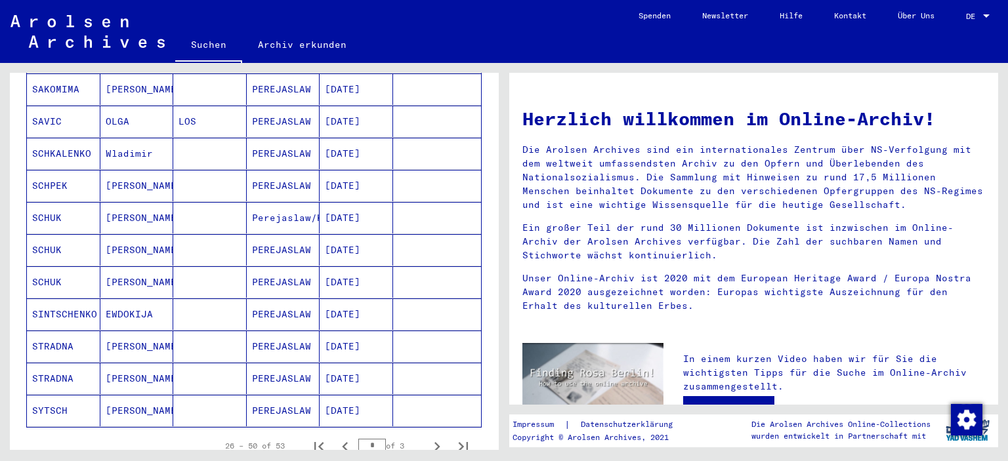
click at [288, 204] on mat-cell "Perejaslaw/Kiew" at bounding box center [283, 217] width 73 height 31
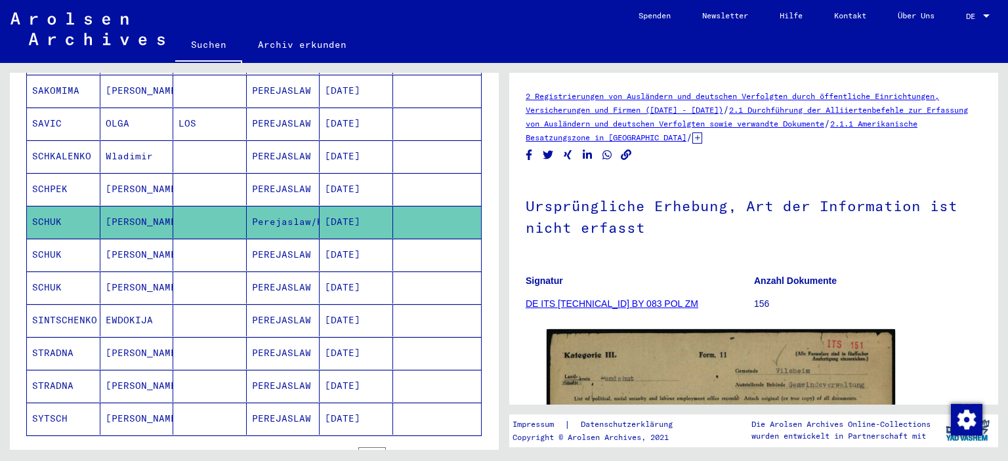
scroll to position [730, 0]
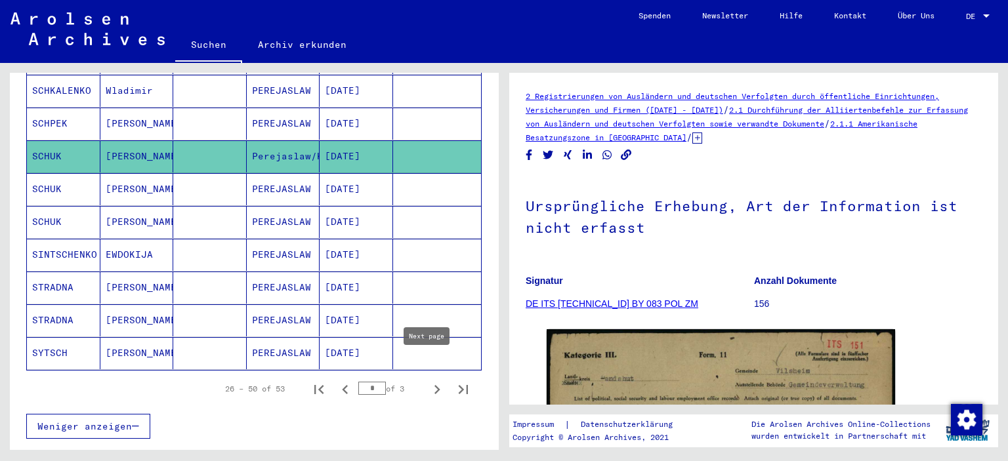
click at [428, 381] on icon "Next page" at bounding box center [437, 390] width 18 height 18
type input "*"
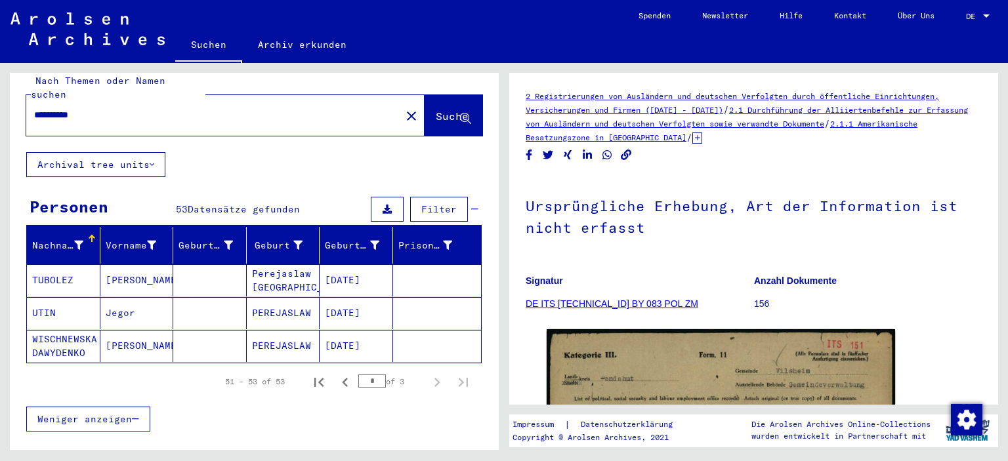
scroll to position [0, 0]
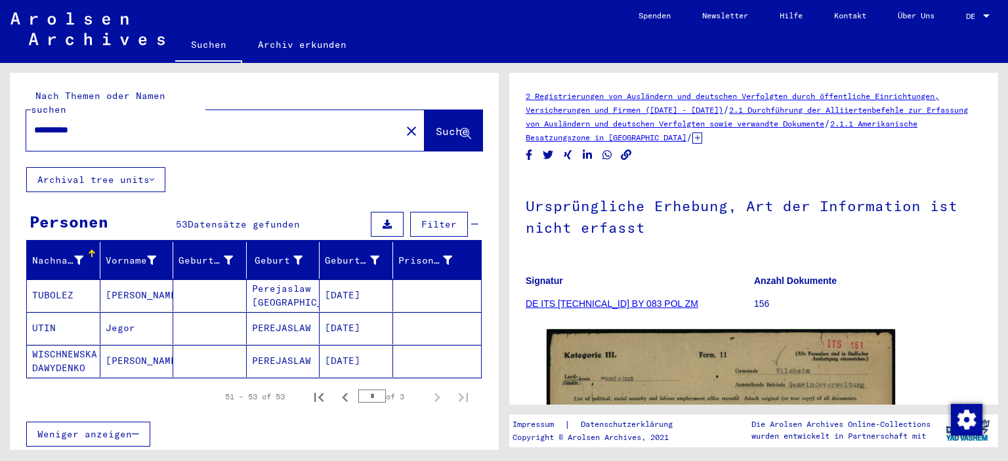
click at [57, 123] on input "**********" at bounding box center [213, 130] width 359 height 14
click at [436, 125] on span "Suche" at bounding box center [453, 132] width 35 height 14
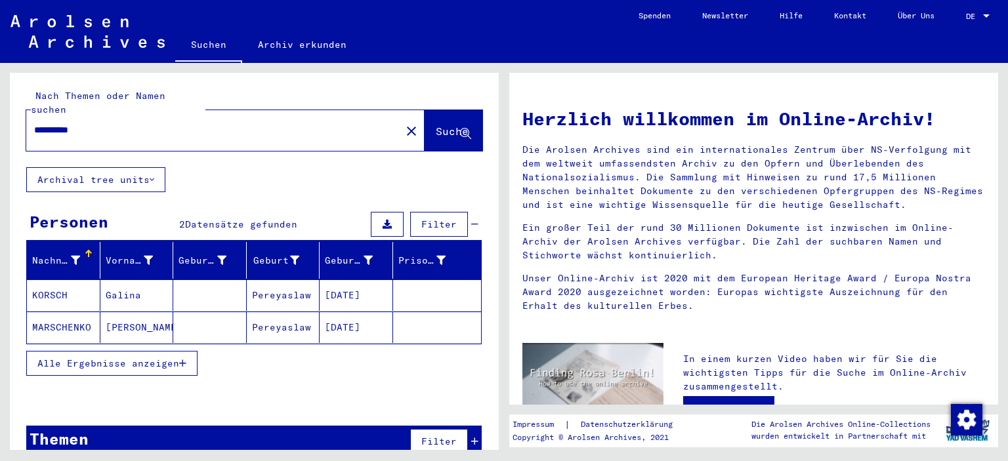
click at [87, 123] on input "**********" at bounding box center [209, 130] width 351 height 14
type input "**********"
click at [436, 125] on span "Suche" at bounding box center [452, 131] width 33 height 13
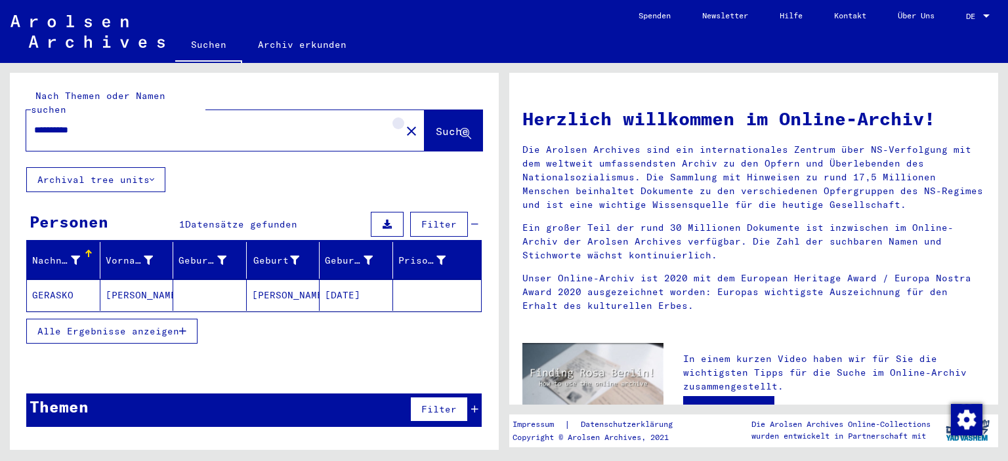
click at [404, 123] on mat-icon "close" at bounding box center [412, 131] width 16 height 16
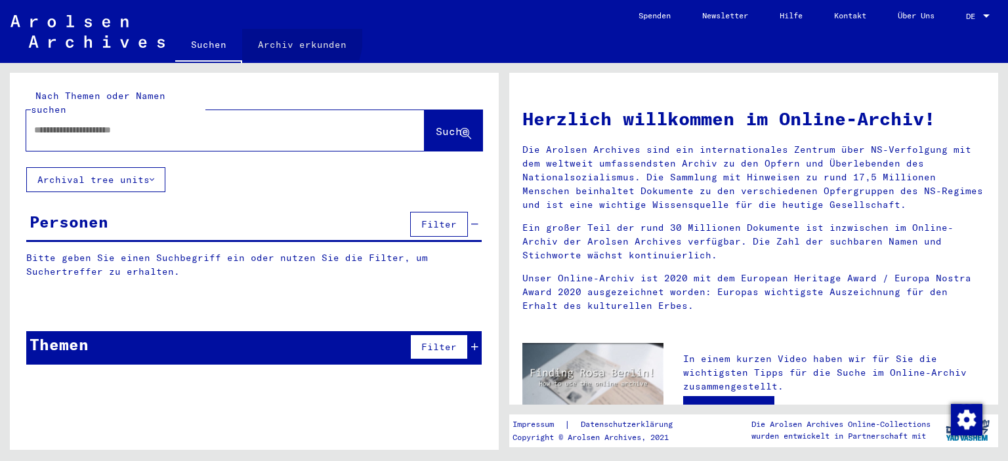
click at [281, 36] on link "Archiv erkunden" at bounding box center [302, 44] width 120 height 31
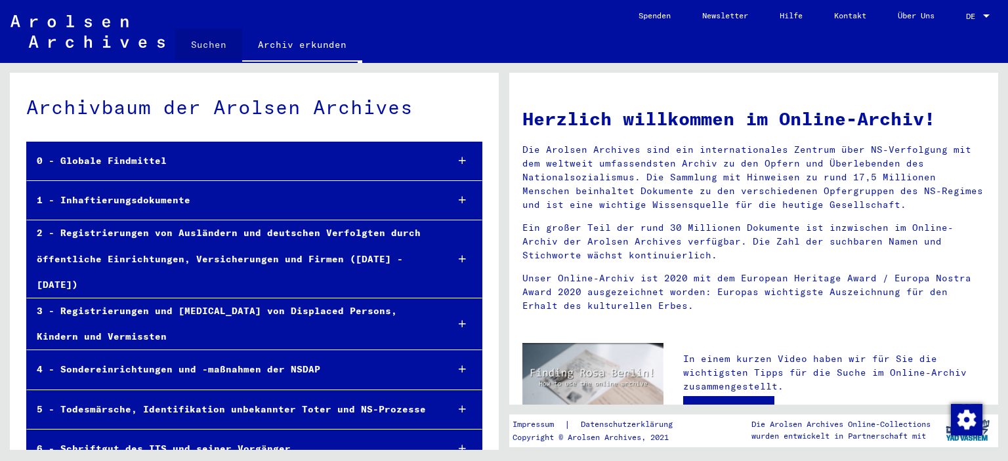
click at [205, 43] on link "Suchen" at bounding box center [208, 44] width 67 height 31
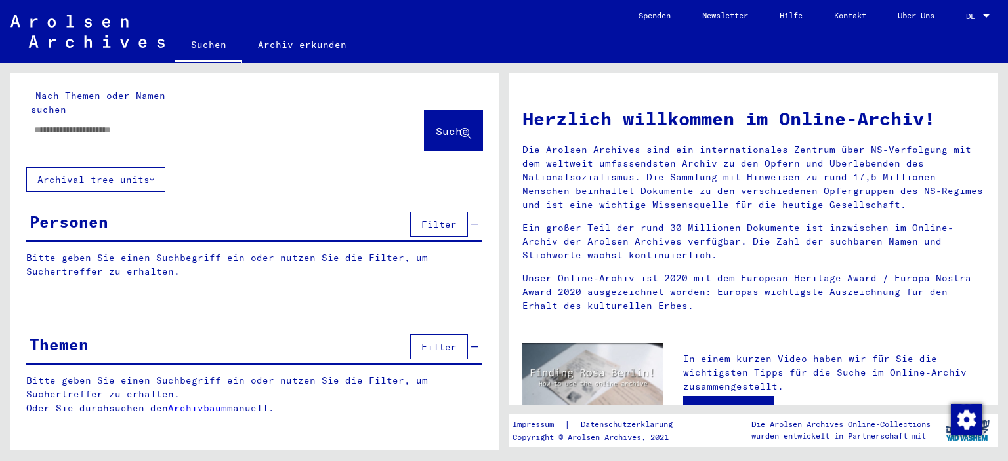
click at [800, 105] on h1 "Herzlich willkommen im Online-Archiv!" at bounding box center [753, 119] width 463 height 28
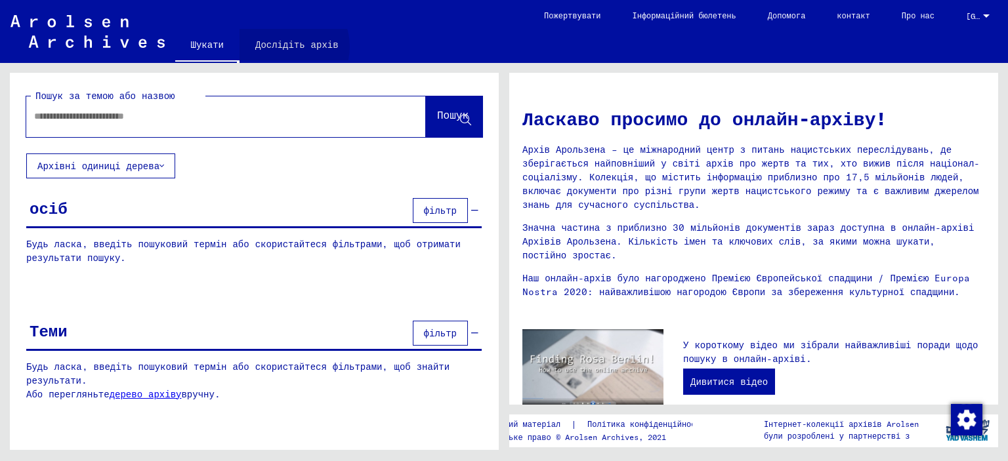
click at [283, 47] on font "Дослідіть архів" at bounding box center [296, 45] width 83 height 12
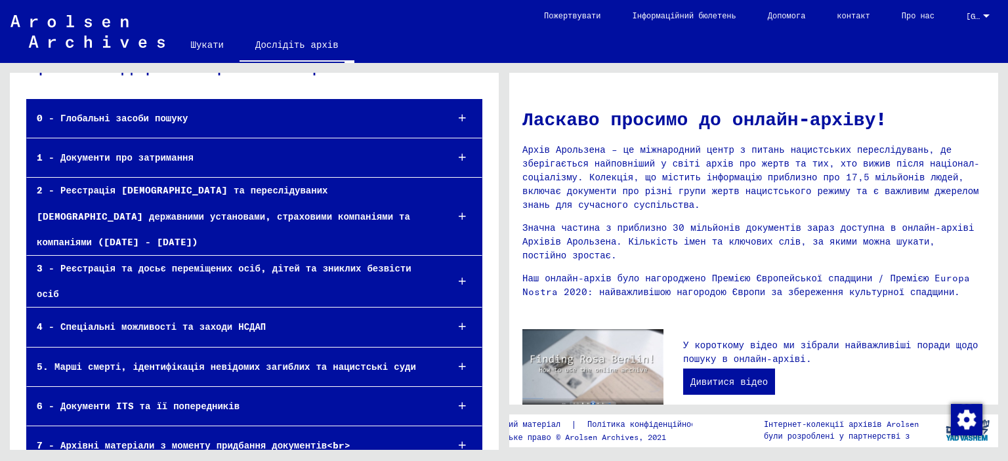
scroll to position [64, 0]
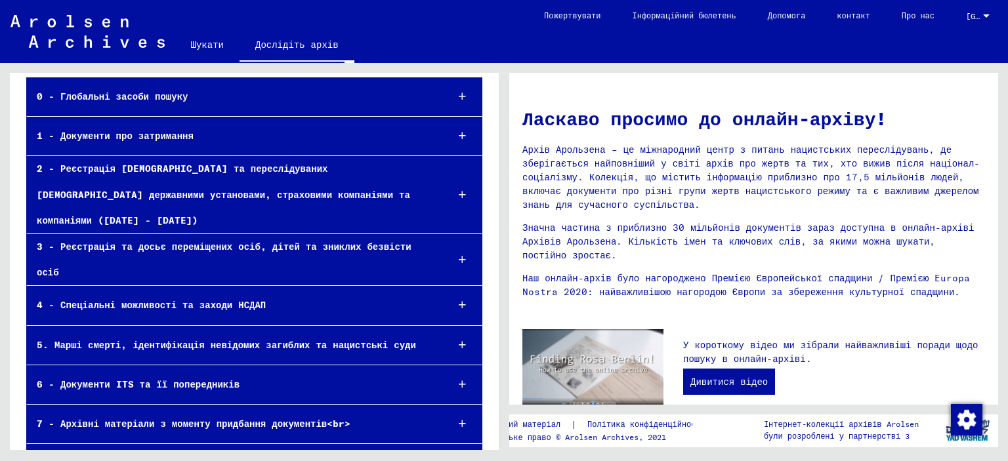
click at [459, 459] on icon at bounding box center [462, 463] width 7 height 9
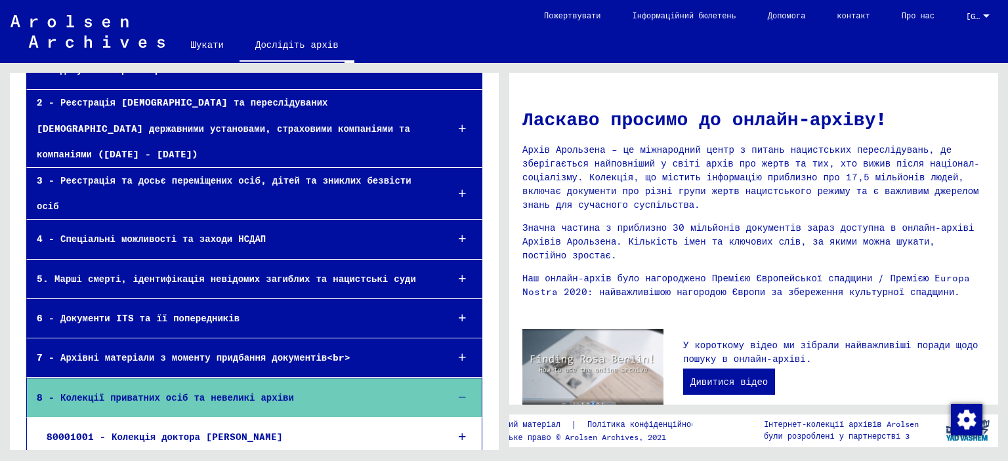
scroll to position [156, 0]
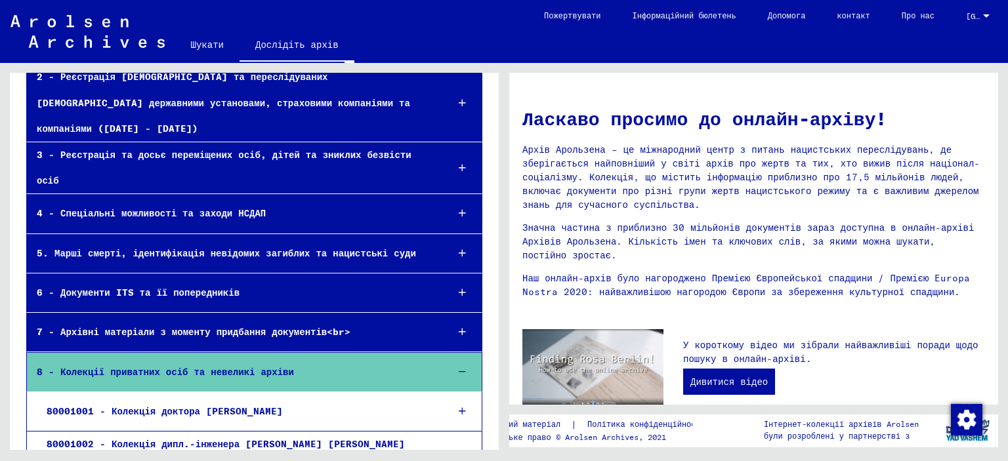
click at [459, 327] on icon at bounding box center [462, 331] width 7 height 9
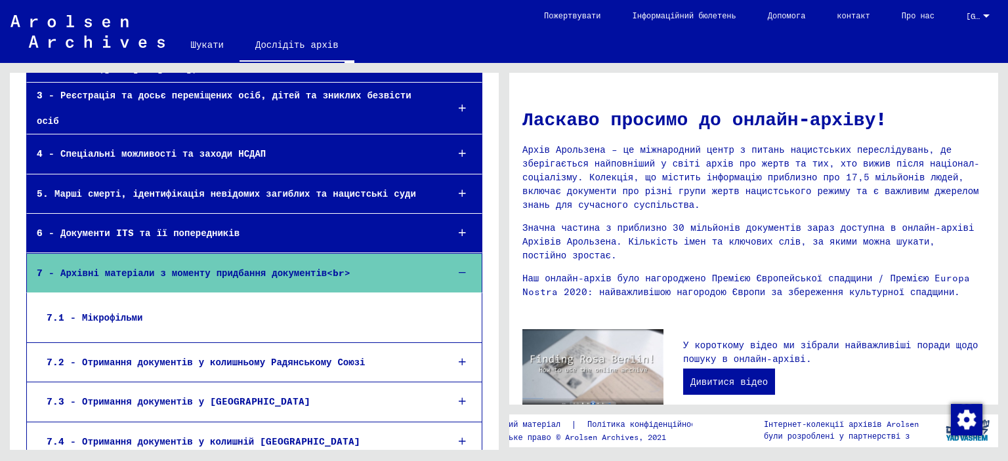
scroll to position [215, 0]
click at [453, 255] on div at bounding box center [462, 274] width 39 height 39
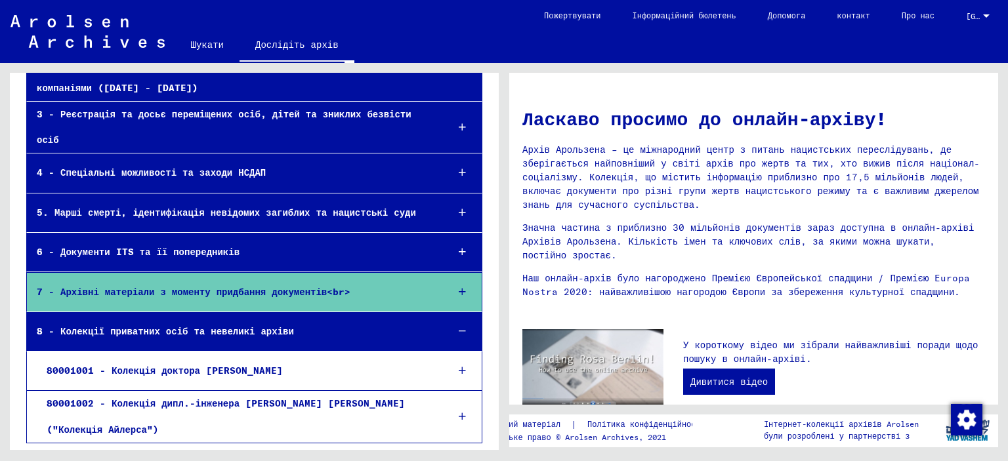
scroll to position [157, 0]
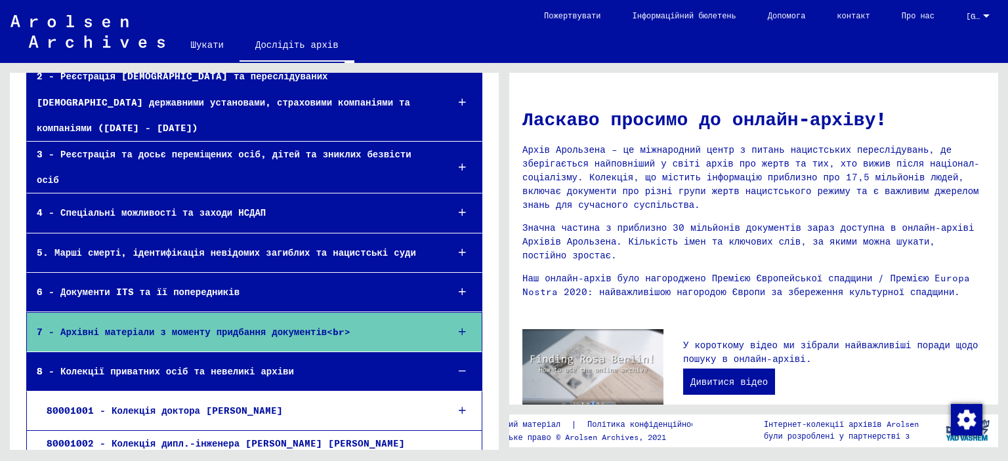
click at [455, 352] on div at bounding box center [462, 371] width 39 height 39
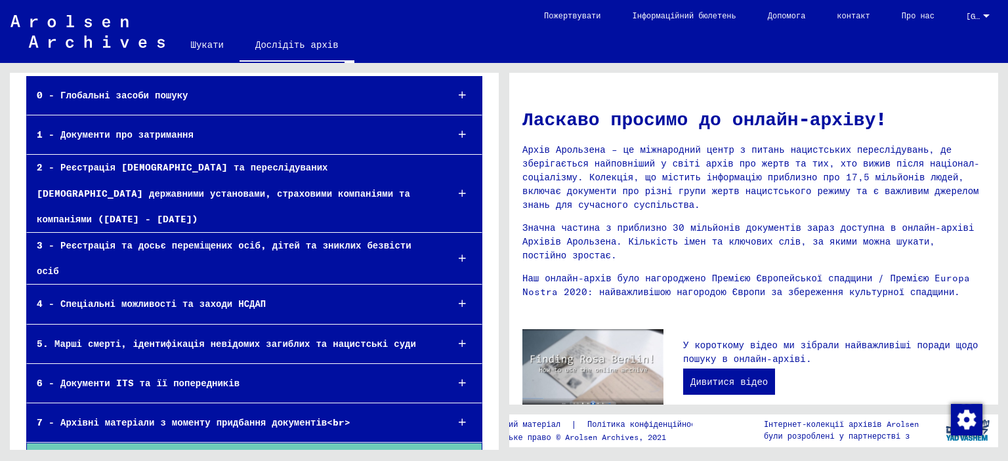
scroll to position [65, 0]
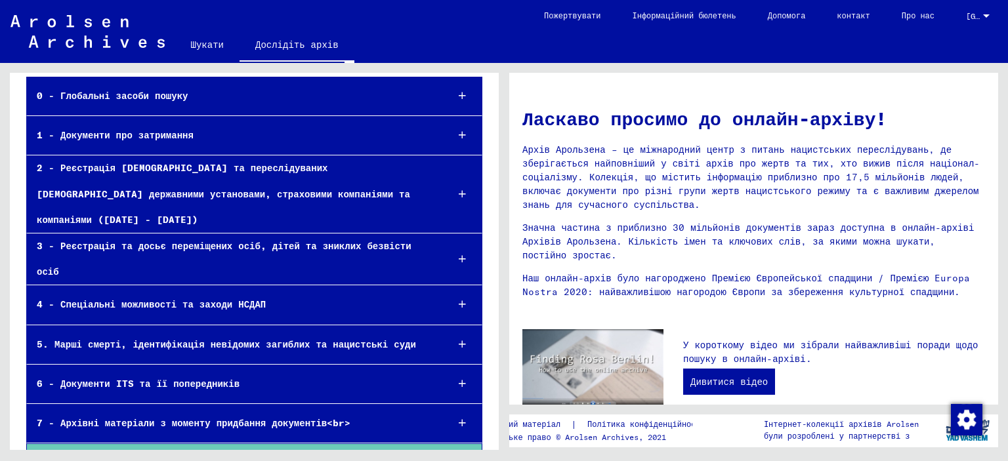
click at [459, 379] on icon at bounding box center [462, 383] width 7 height 9
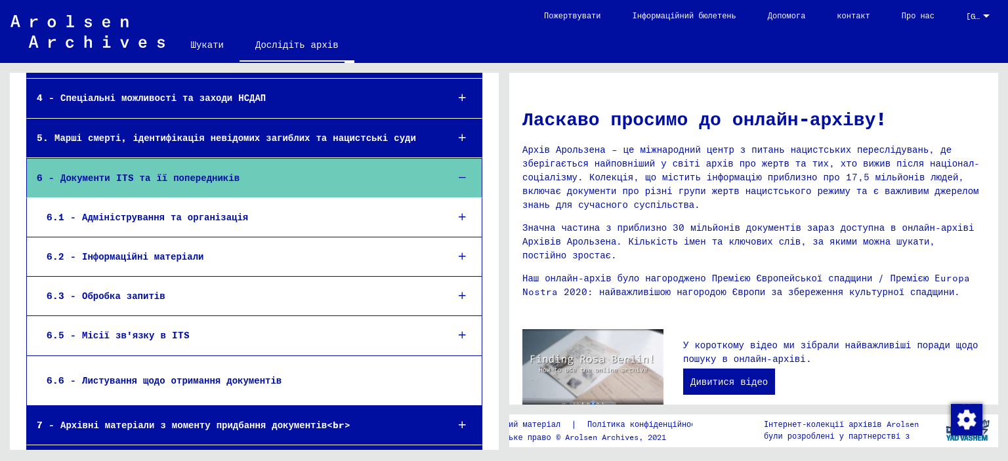
scroll to position [140, 0]
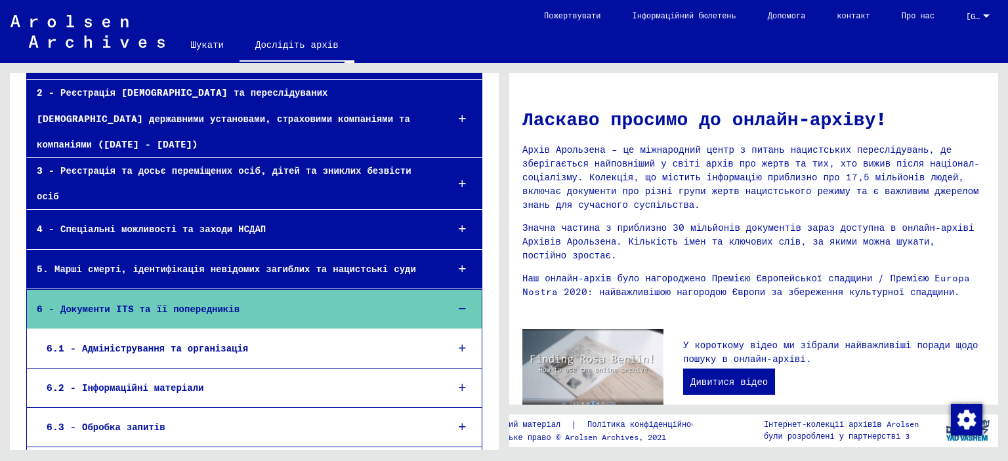
click at [459, 304] on icon at bounding box center [462, 308] width 7 height 9
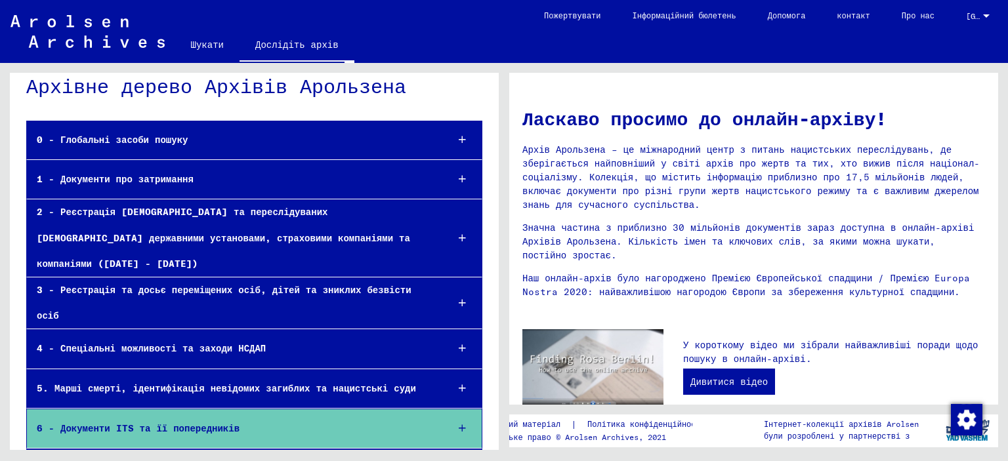
scroll to position [0, 0]
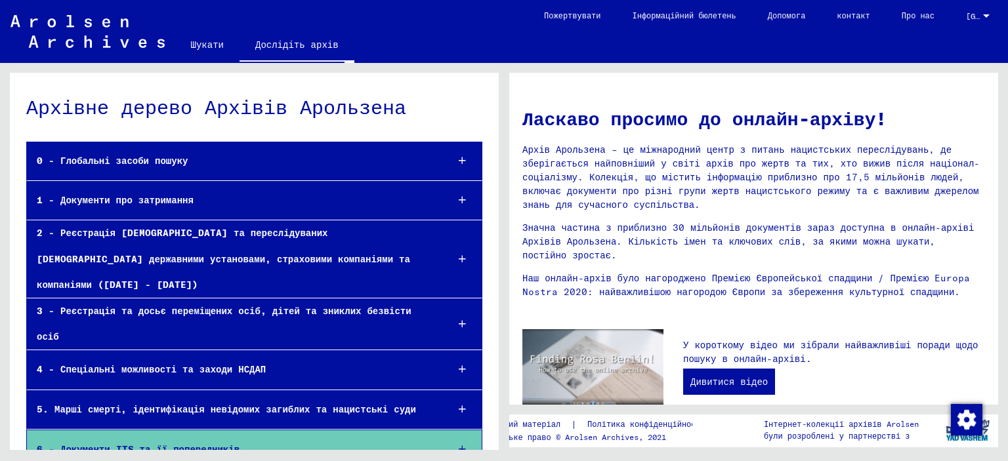
click at [454, 154] on div at bounding box center [462, 161] width 39 height 39
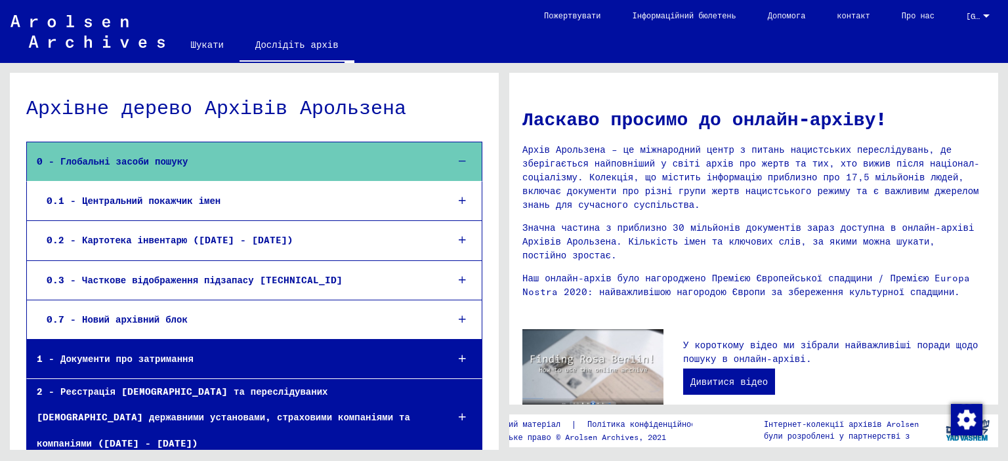
click at [134, 196] on font "0.1 - Центральний покажчик імен" at bounding box center [134, 201] width 174 height 12
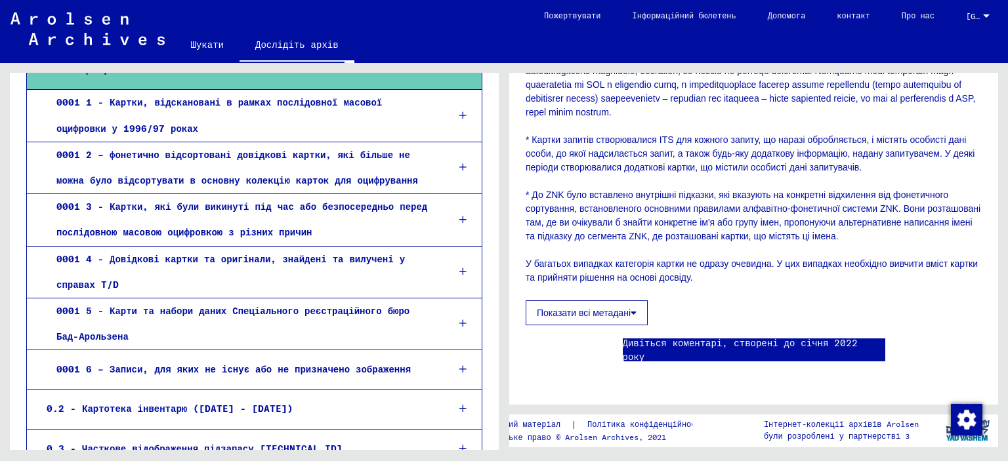
scroll to position [591, 0]
click at [585, 308] on font "Показати всі метадані" at bounding box center [584, 313] width 94 height 10
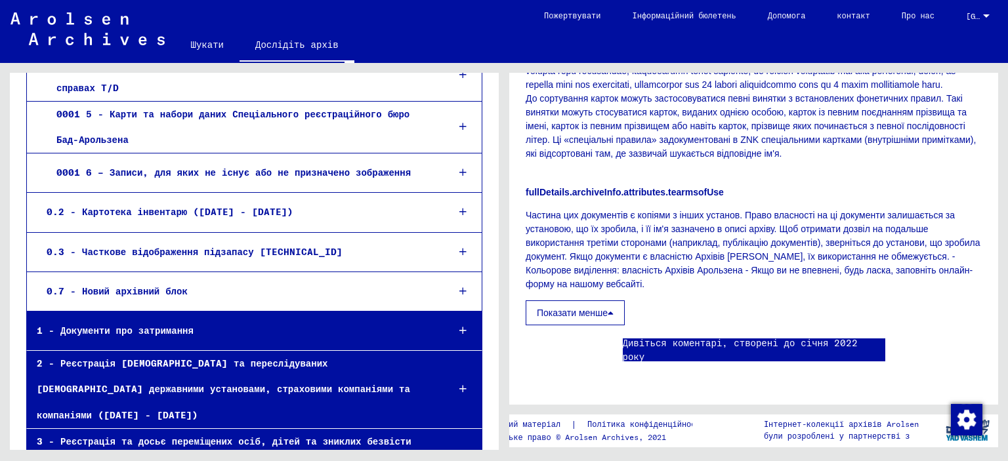
scroll to position [1668, 0]
click at [459, 328] on icon at bounding box center [462, 330] width 7 height 9
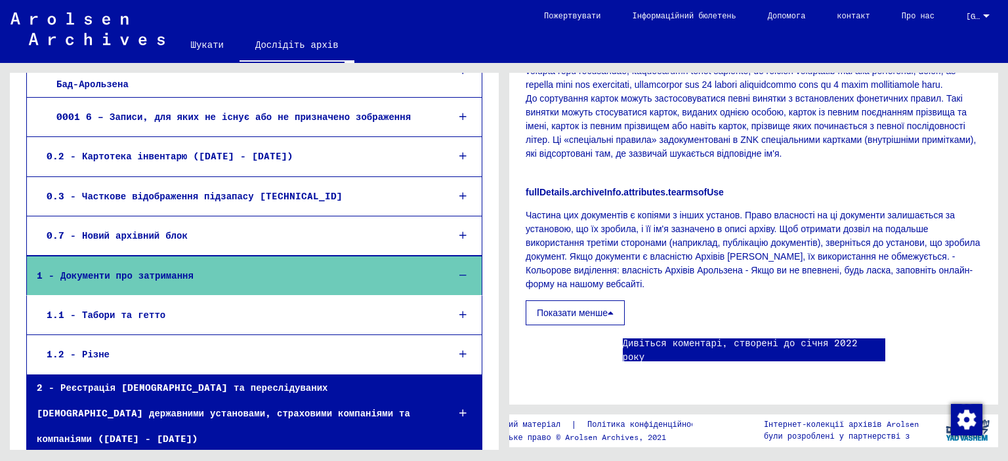
scroll to position [459, 0]
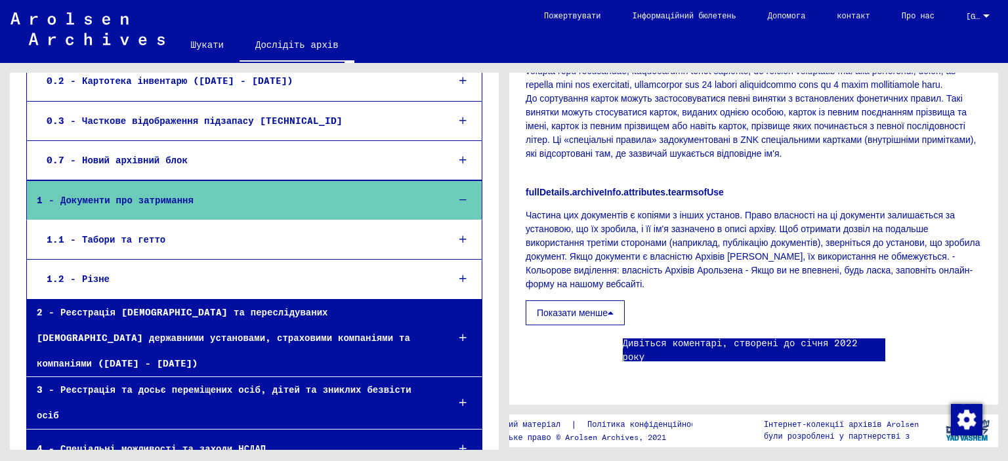
click at [451, 319] on div at bounding box center [463, 338] width 38 height 39
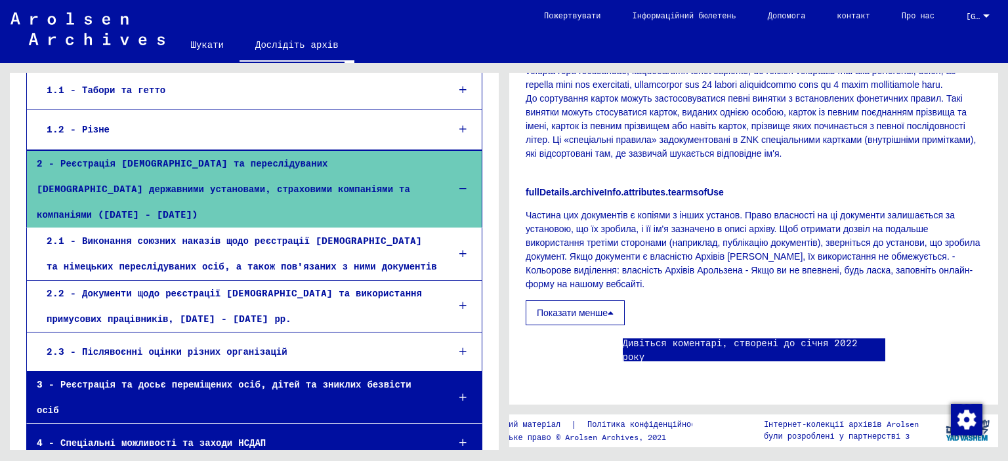
scroll to position [655, 0]
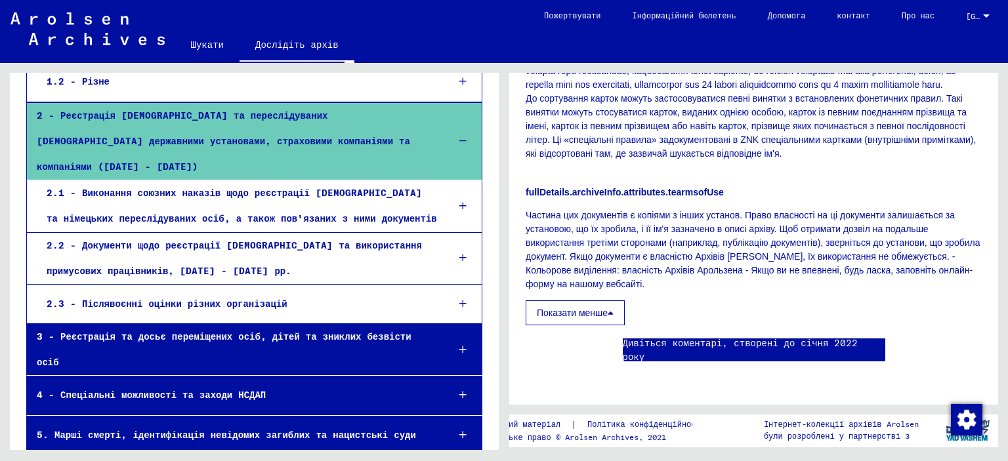
click at [239, 239] on font "2.2 - Документи щодо реєстрації [DEMOGRAPHIC_DATA] та використання примусових п…" at bounding box center [234, 257] width 375 height 37
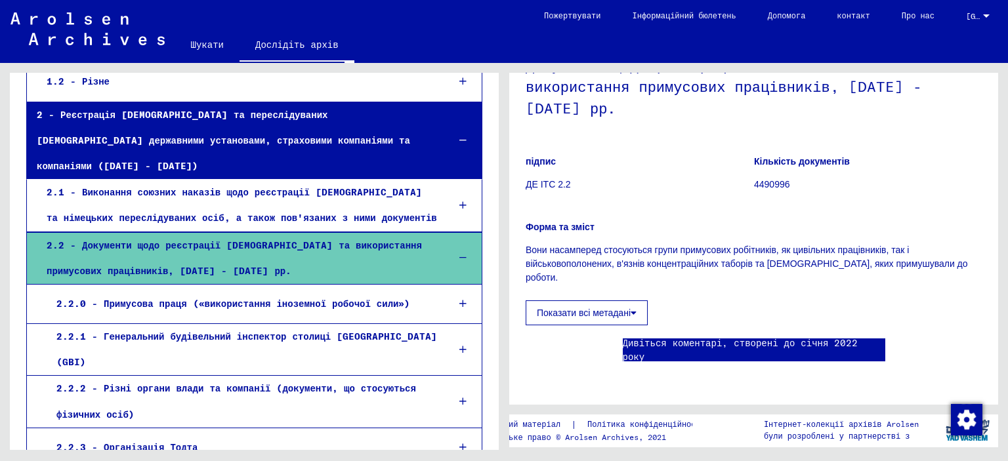
scroll to position [197, 0]
click at [588, 308] on font "Показати всі метадані" at bounding box center [584, 313] width 94 height 10
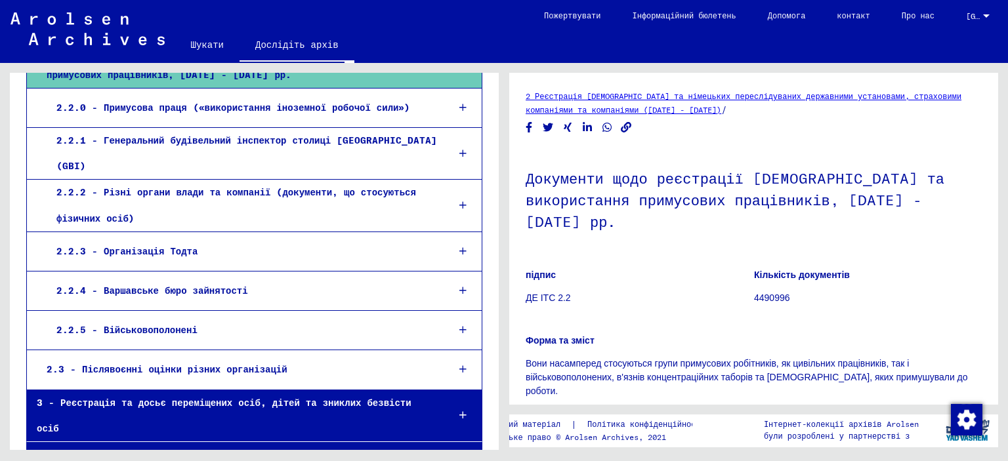
scroll to position [852, 0]
click at [643, 98] on font "2 Реєстрація [DEMOGRAPHIC_DATA] та німецьких переслідуваних державними установа…" at bounding box center [744, 103] width 436 height 24
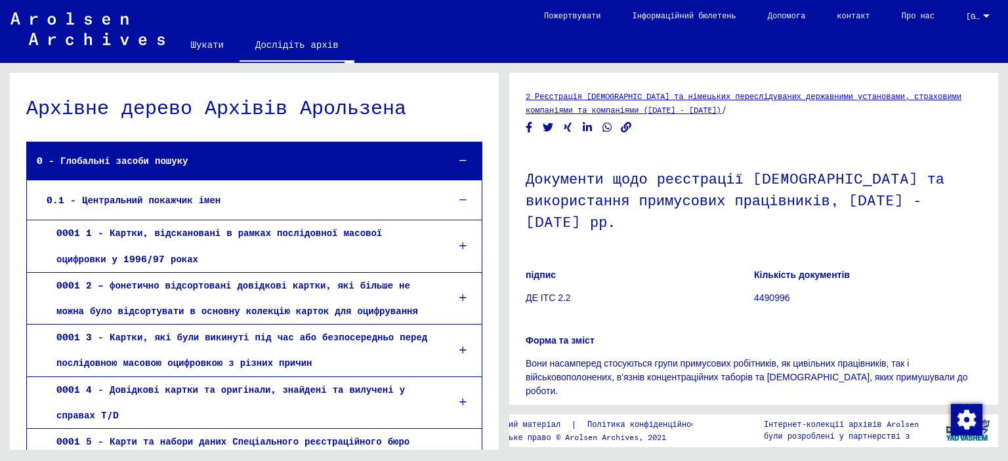
click at [210, 43] on font "Шукати" at bounding box center [207, 45] width 33 height 12
